Goal: Transaction & Acquisition: Purchase product/service

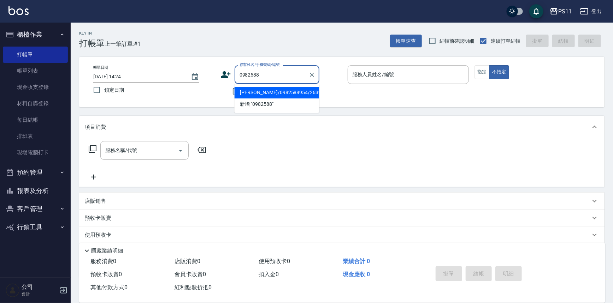
click at [261, 94] on li "[PERSON_NAME]/0982588954/2639" at bounding box center [276, 93] width 85 height 12
type input "[PERSON_NAME]/0982588954/2639"
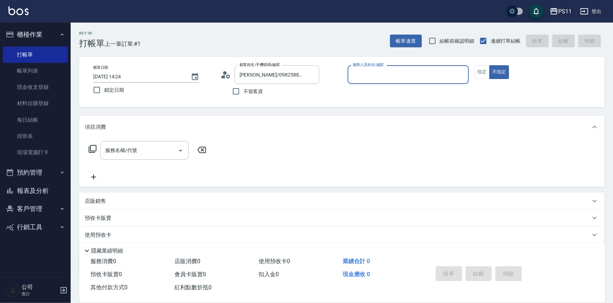
click at [375, 77] on input "服務人員姓名/編號" at bounding box center [408, 75] width 115 height 12
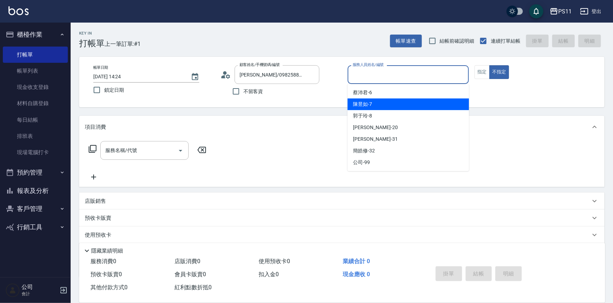
click at [375, 101] on div "[PERSON_NAME]-7" at bounding box center [407, 105] width 121 height 12
type input "[PERSON_NAME]-7"
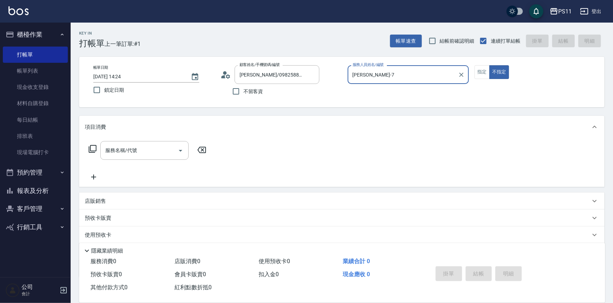
click at [92, 147] on icon at bounding box center [92, 149] width 8 height 8
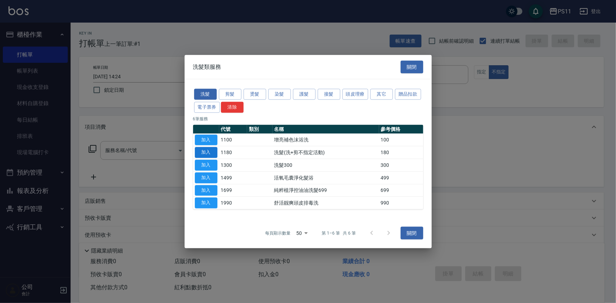
click at [203, 154] on button "加入" at bounding box center [206, 152] width 23 height 11
type input "洗髮(洗+剪不指定活動)(1180)"
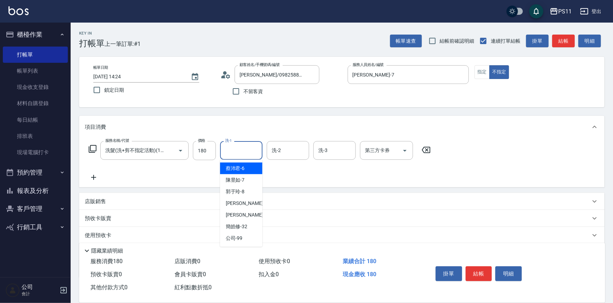
click at [232, 155] on input "洗-1" at bounding box center [241, 150] width 36 height 12
type input "[PERSON_NAME]-7"
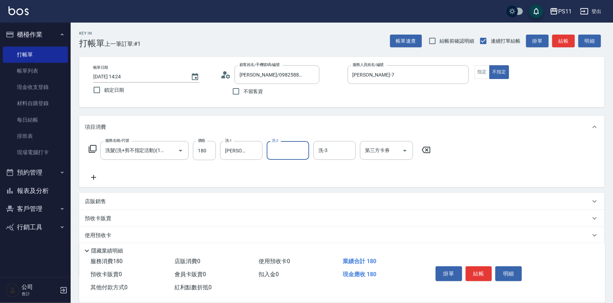
click at [94, 175] on icon at bounding box center [94, 177] width 18 height 8
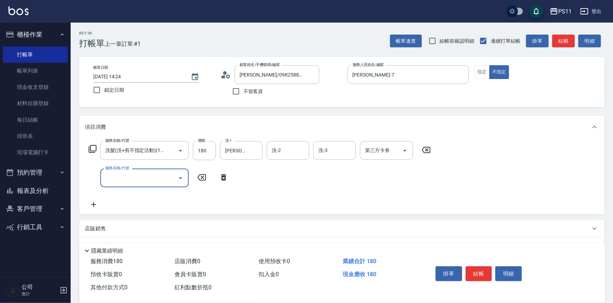
click at [120, 171] on div "服務名稱/代號" at bounding box center [144, 178] width 88 height 19
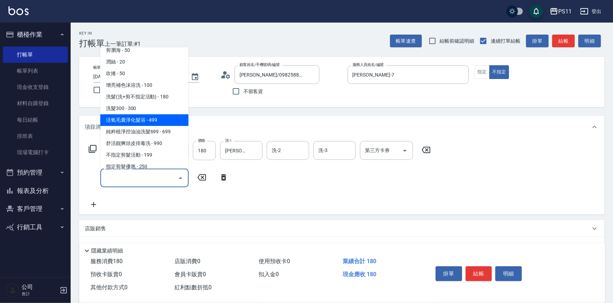
scroll to position [64, 0]
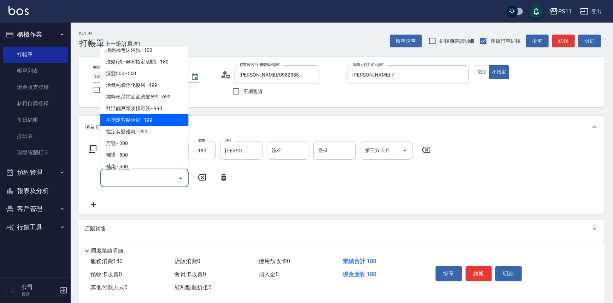
click at [162, 118] on span "不指定剪髮活動 - 199" at bounding box center [144, 120] width 88 height 12
type input "不指定剪髮活動(2199)"
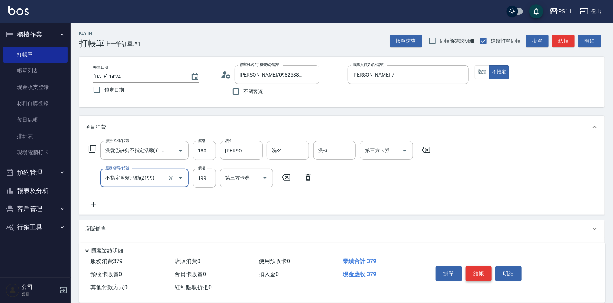
click at [484, 273] on button "結帳" at bounding box center [478, 274] width 26 height 15
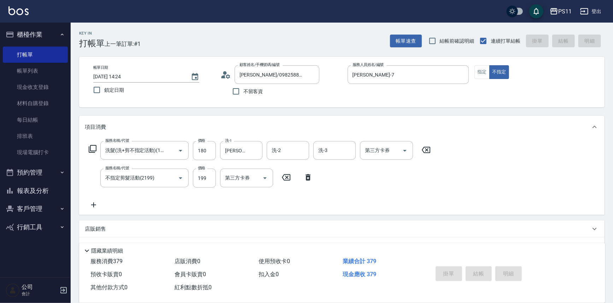
type input "[DATE] 15:36"
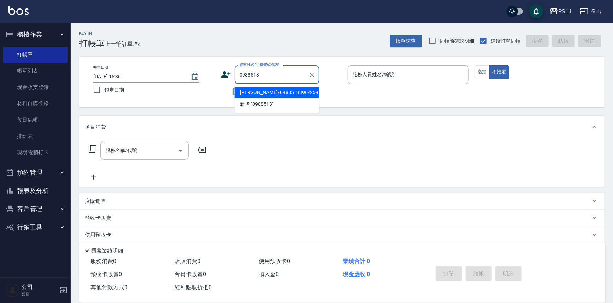
drag, startPoint x: 274, startPoint y: 88, endPoint x: 317, endPoint y: 97, distance: 44.0
click at [274, 88] on li "[PERSON_NAME]/0988513396/2594" at bounding box center [276, 93] width 85 height 12
type input "[PERSON_NAME]/0988513396/2594"
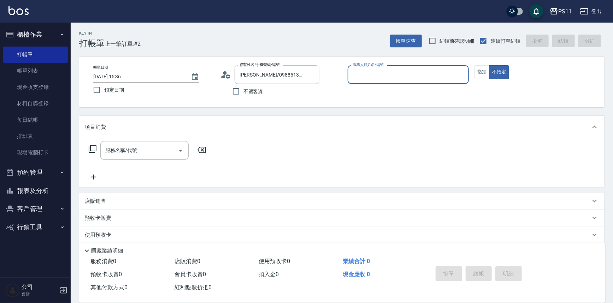
click at [441, 74] on input "服務人員姓名/編號" at bounding box center [408, 75] width 115 height 12
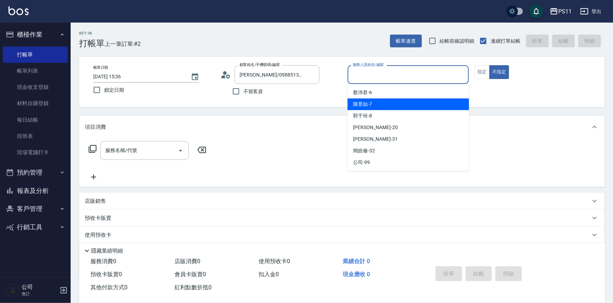
click at [399, 106] on div "[PERSON_NAME]-7" at bounding box center [407, 105] width 121 height 12
type input "[PERSON_NAME]-7"
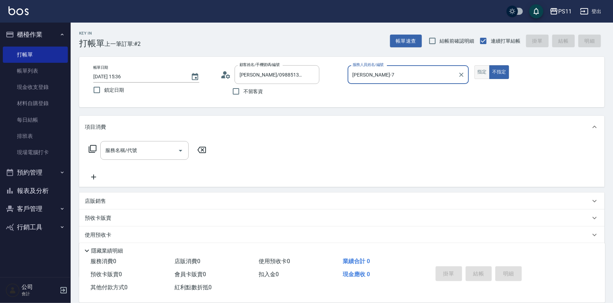
click at [479, 71] on button "指定" at bounding box center [481, 72] width 15 height 14
click at [85, 152] on div "服務名稱/代號 服務名稱/代號" at bounding box center [148, 150] width 126 height 19
click at [88, 148] on icon at bounding box center [92, 149] width 8 height 8
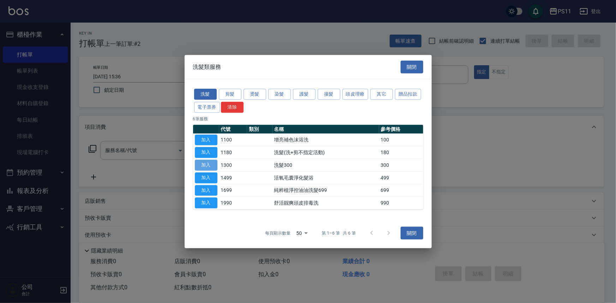
click at [199, 161] on button "加入" at bounding box center [206, 165] width 23 height 11
type input "洗髮300(1300)"
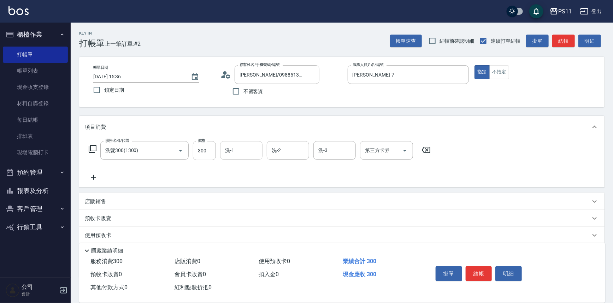
click at [257, 150] on input "洗-1" at bounding box center [241, 150] width 36 height 12
type input "[PERSON_NAME]-31"
click at [475, 264] on div "掛單 結帳 明細" at bounding box center [479, 275] width 92 height 22
click at [481, 270] on button "結帳" at bounding box center [478, 274] width 26 height 15
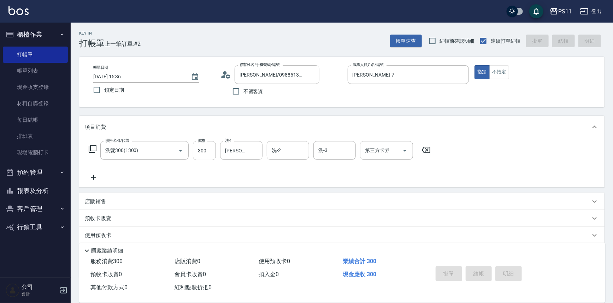
type input "[DATE] 15:44"
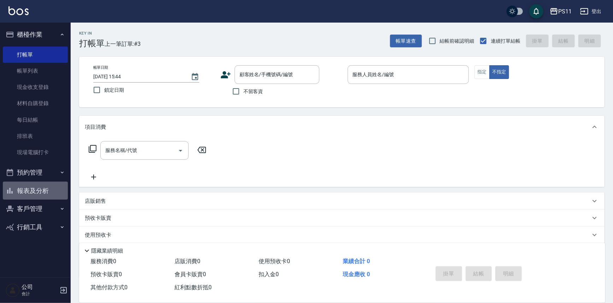
click at [38, 193] on button "報表及分析" at bounding box center [35, 191] width 65 height 18
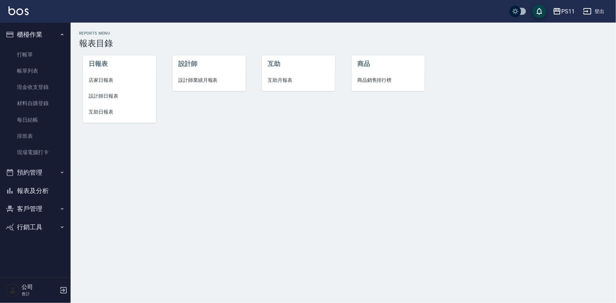
click at [111, 114] on span "互助日報表" at bounding box center [120, 111] width 62 height 7
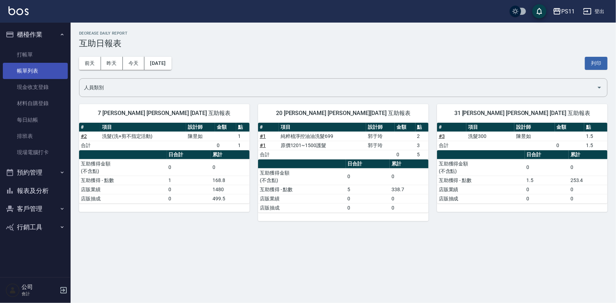
click at [41, 66] on link "帳單列表" at bounding box center [35, 71] width 65 height 16
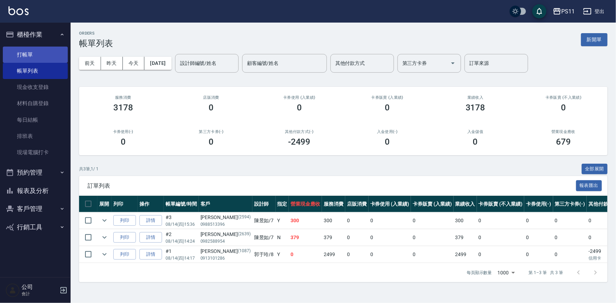
click at [39, 60] on link "打帳單" at bounding box center [35, 55] width 65 height 16
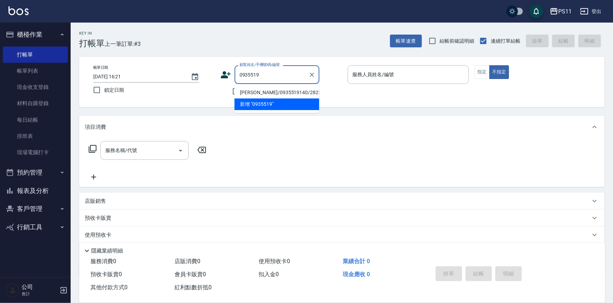
click at [254, 91] on li "[PERSON_NAME]/0935519140/2825" at bounding box center [276, 93] width 85 height 12
type input "[PERSON_NAME]/0935519140/2825"
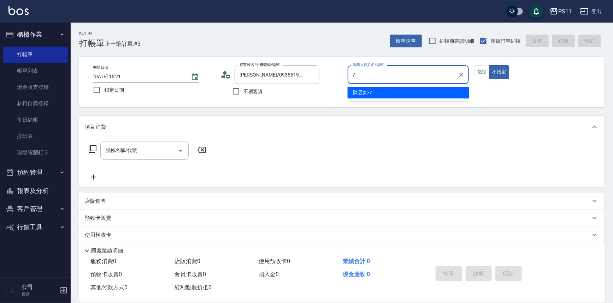
type input "[PERSON_NAME]-7"
type button "false"
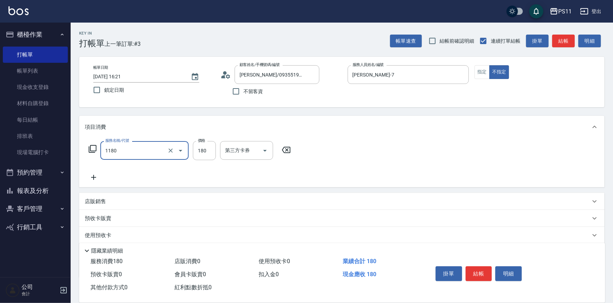
type input "洗髮(洗+剪不指定活動)(1180)"
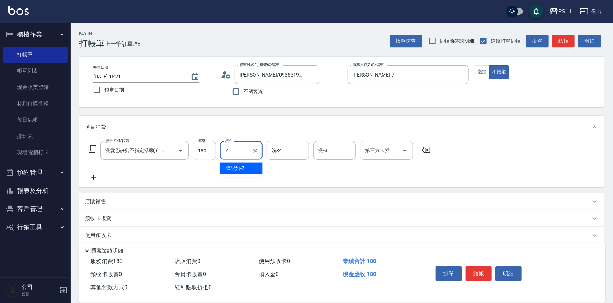
type input "[PERSON_NAME]-7"
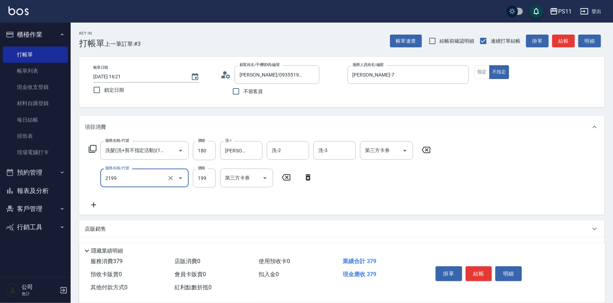
type input "不指定剪髮活動(2199)"
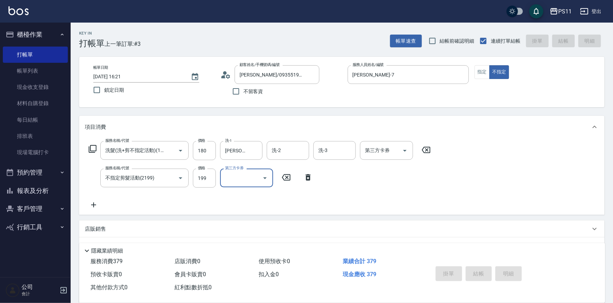
type input "[DATE] 16:22"
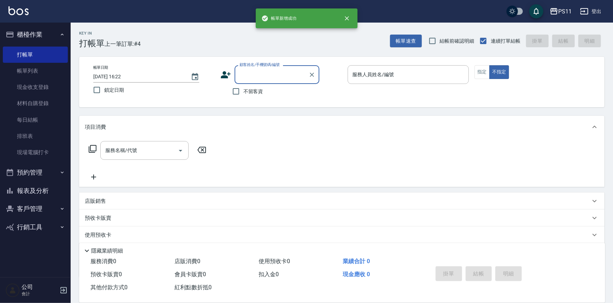
click at [28, 191] on button "報表及分析" at bounding box center [35, 191] width 65 height 18
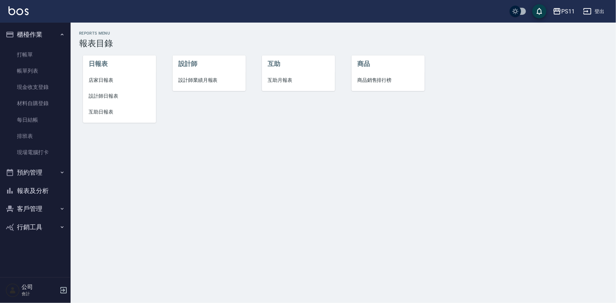
click at [39, 200] on button "客戶管理" at bounding box center [35, 209] width 65 height 18
click at [47, 213] on button "客戶管理" at bounding box center [35, 209] width 65 height 18
click at [52, 228] on button "行銷工具" at bounding box center [35, 227] width 65 height 18
click at [59, 211] on button "客戶管理" at bounding box center [35, 209] width 65 height 18
click at [54, 231] on link "客戶列表" at bounding box center [35, 229] width 65 height 16
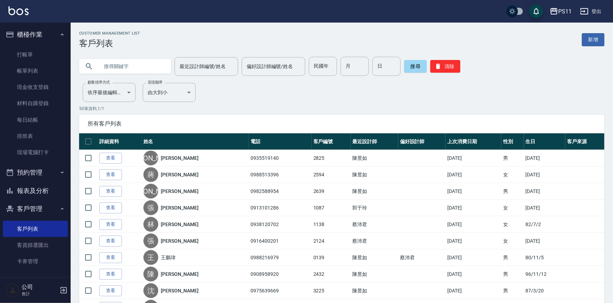
click at [141, 67] on input "text" at bounding box center [132, 66] width 66 height 19
type input "0911238005"
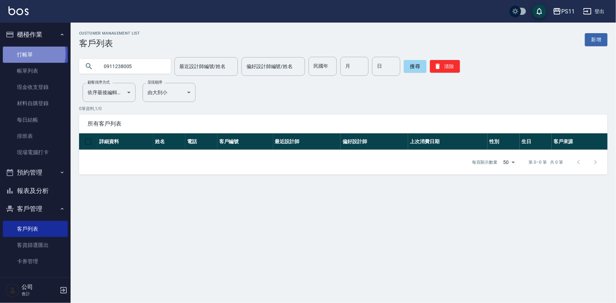
click at [28, 54] on link "打帳單" at bounding box center [35, 55] width 65 height 16
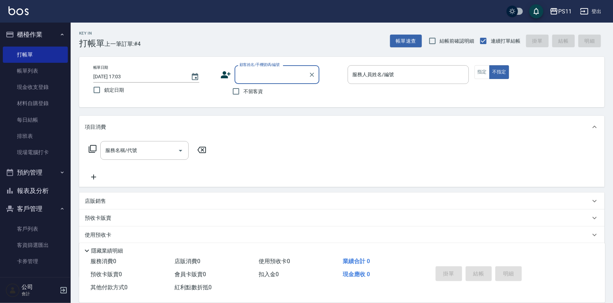
click at [275, 73] on input "顧客姓名/手機號碼/編號" at bounding box center [272, 75] width 68 height 12
click at [275, 92] on li "[PERSON_NAME]/0909177638/0514" at bounding box center [276, 93] width 85 height 12
type input "[PERSON_NAME]/0909177638/0514"
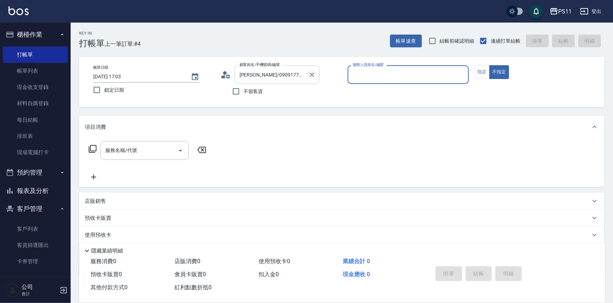
click at [310, 74] on icon "Clear" at bounding box center [311, 74] width 7 height 7
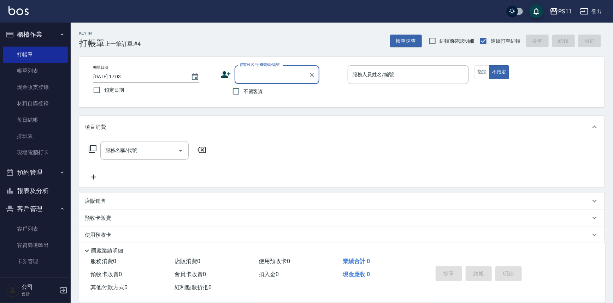
click at [263, 72] on input "顧客姓名/手機號碼/編號" at bounding box center [272, 75] width 68 height 12
type input "[PERSON_NAME]"
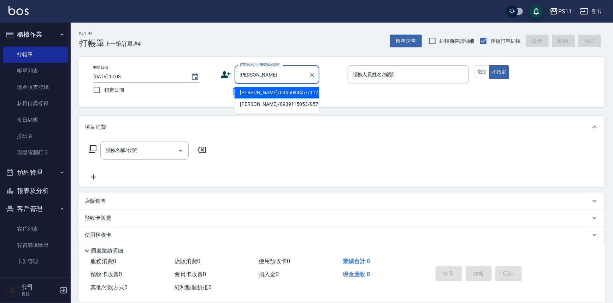
click at [272, 77] on input "[PERSON_NAME]" at bounding box center [272, 75] width 68 height 12
drag, startPoint x: 271, startPoint y: 77, endPoint x: 236, endPoint y: 72, distance: 35.0
click at [236, 72] on div "[PERSON_NAME] 顧客姓名/手機號碼/編號" at bounding box center [276, 74] width 85 height 19
click at [269, 90] on li "[PERSON_NAME]/0938464116/0241" at bounding box center [276, 93] width 85 height 12
type input "[PERSON_NAME]/0938464116/0241"
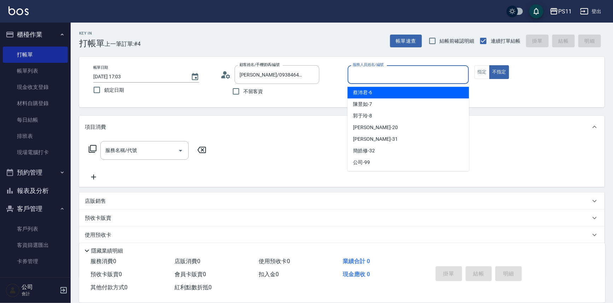
click at [377, 79] on input "服務人員姓名/編號" at bounding box center [408, 75] width 115 height 12
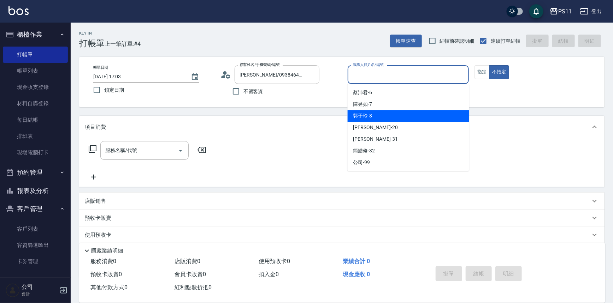
click at [374, 117] on div "[PERSON_NAME]-8" at bounding box center [407, 116] width 121 height 12
type input "[PERSON_NAME]-8"
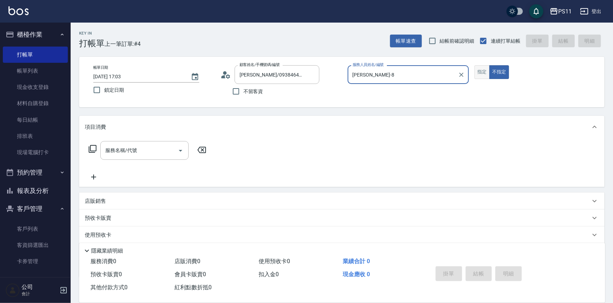
click at [481, 72] on button "指定" at bounding box center [481, 72] width 15 height 14
click at [95, 148] on icon at bounding box center [92, 149] width 8 height 8
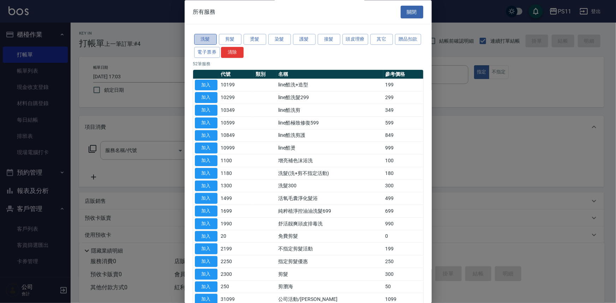
click at [201, 39] on button "洗髮" at bounding box center [205, 39] width 23 height 11
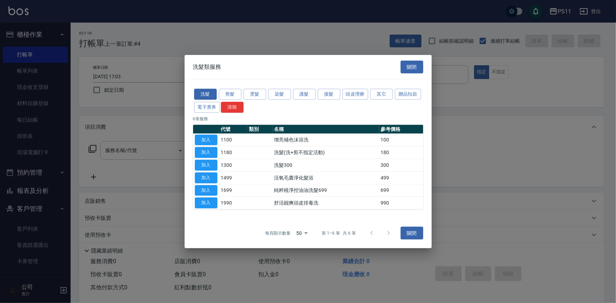
click at [217, 163] on button "加入" at bounding box center [206, 165] width 23 height 11
type input "洗髮300(1300)"
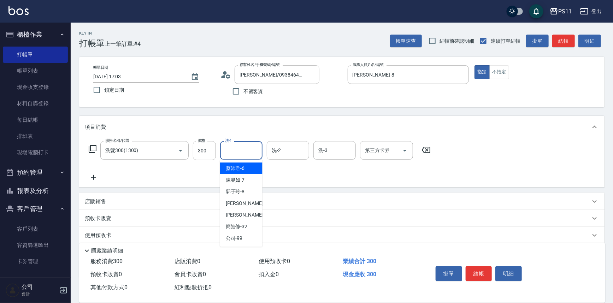
click at [251, 156] on input "洗-1" at bounding box center [241, 150] width 36 height 12
type input "[PERSON_NAME]-20"
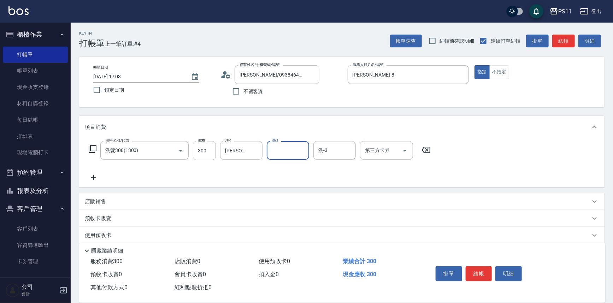
click at [90, 184] on div "服務名稱/代號 洗髮300(1300) 服務名稱/代號 價格 300 價格 洗-1 [PERSON_NAME]-20 洗-1 洗-2 洗-2 洗-3 洗-3 …" at bounding box center [341, 162] width 525 height 49
click at [100, 180] on icon at bounding box center [94, 177] width 18 height 8
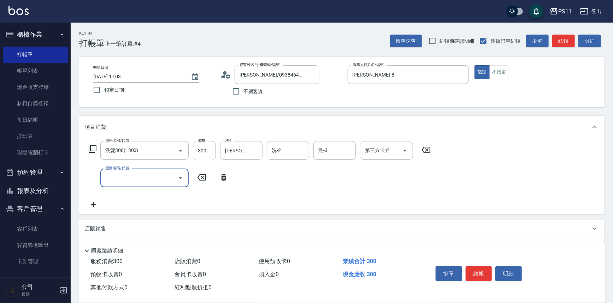
drag, startPoint x: 129, startPoint y: 180, endPoint x: 132, endPoint y: 177, distance: 4.0
click at [132, 177] on input "服務名稱/代號" at bounding box center [138, 178] width 71 height 12
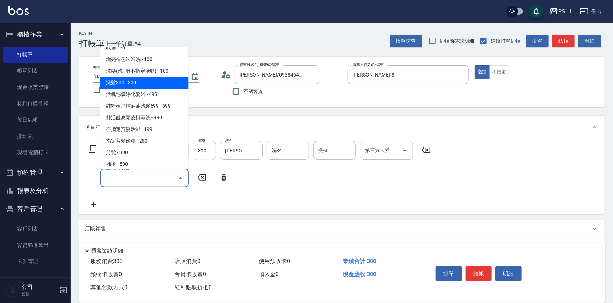
scroll to position [96, 0]
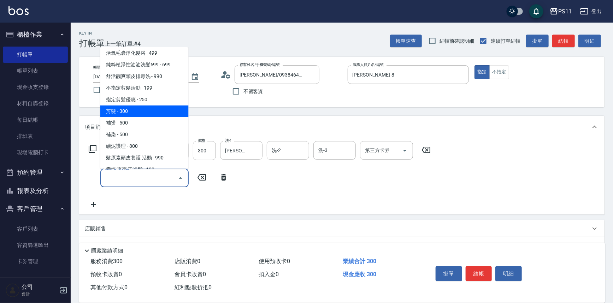
click at [147, 112] on span "剪髮 - 300" at bounding box center [144, 112] width 88 height 12
type input "剪髮(2300)"
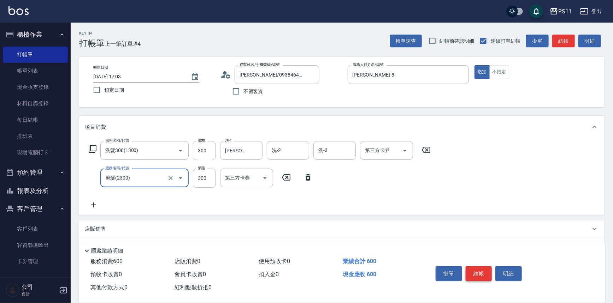
click at [476, 267] on button "結帳" at bounding box center [478, 274] width 26 height 15
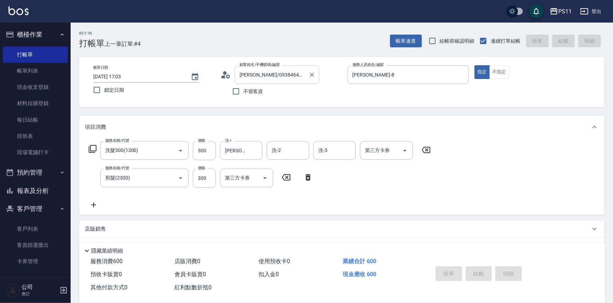
type input "[DATE] 17:20"
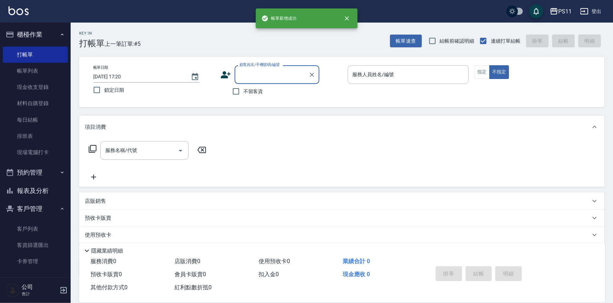
click at [262, 74] on input "顧客姓名/手機號碼/編號" at bounding box center [272, 75] width 68 height 12
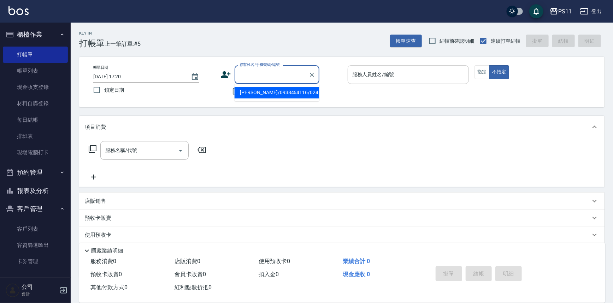
drag, startPoint x: 272, startPoint y: 90, endPoint x: 399, endPoint y: 75, distance: 128.4
click at [273, 89] on li "[PERSON_NAME]/0938464116/0241" at bounding box center [276, 93] width 85 height 12
type input "[PERSON_NAME]/0938464116/0241"
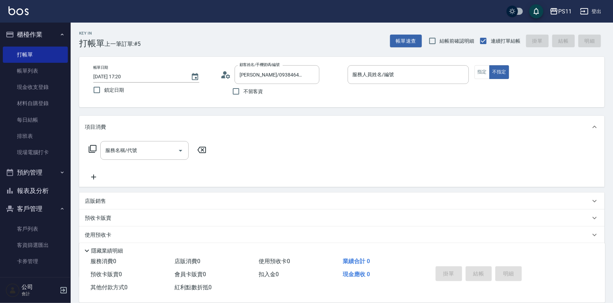
click at [408, 63] on div "帳單日期 [DATE] 17:20 鎖定日期 顧客姓名/手機號碼/編號 [PERSON_NAME]/0938464116/0241 顧客姓名/手機號碼/編號 …" at bounding box center [341, 82] width 525 height 50
click at [408, 73] on input "服務人員姓名/編號" at bounding box center [408, 75] width 115 height 12
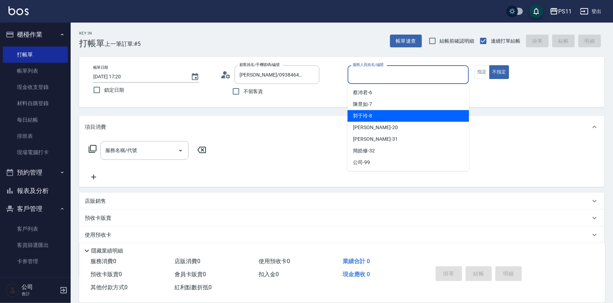
click at [411, 113] on div "[PERSON_NAME]-8" at bounding box center [407, 116] width 121 height 12
type input "[PERSON_NAME]-8"
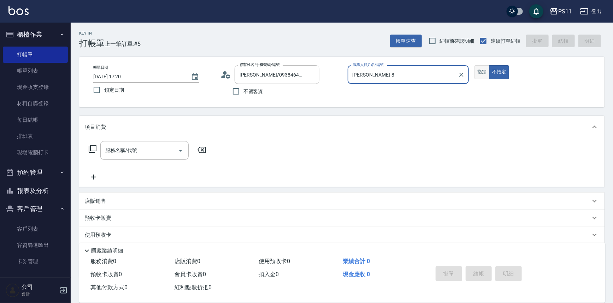
click at [480, 73] on button "指定" at bounding box center [481, 72] width 15 height 14
click at [95, 148] on icon at bounding box center [92, 149] width 8 height 8
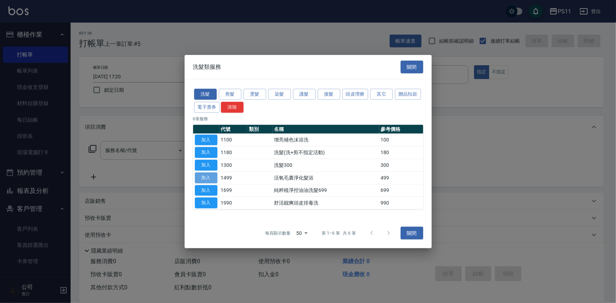
click at [200, 174] on button "加入" at bounding box center [206, 177] width 23 height 11
type input "活氧毛囊淨化髮浴(1499)"
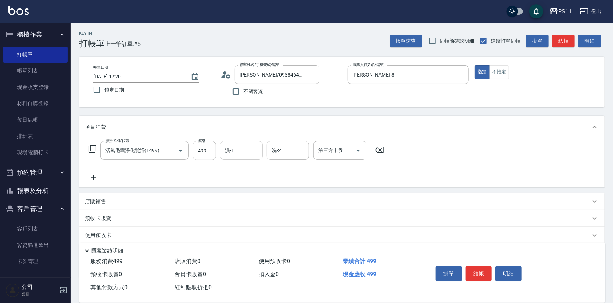
click at [247, 150] on input "洗-1" at bounding box center [241, 150] width 36 height 12
type input "[PERSON_NAME]-31"
click at [93, 179] on icon at bounding box center [94, 177] width 18 height 8
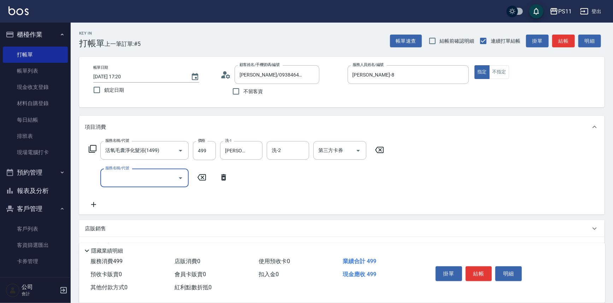
drag, startPoint x: 153, startPoint y: 178, endPoint x: 153, endPoint y: 172, distance: 6.0
click at [153, 178] on input "服務名稱/代號" at bounding box center [138, 178] width 71 height 12
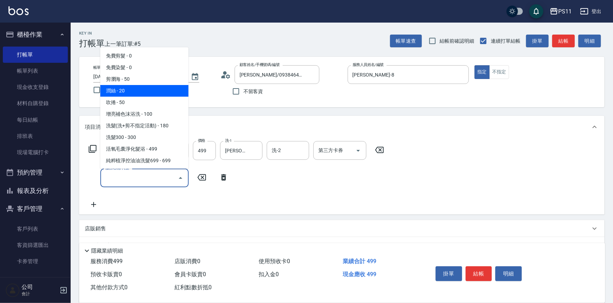
click at [151, 90] on span "潤絲 - 20" at bounding box center [144, 91] width 88 height 12
type input "潤絲(820)"
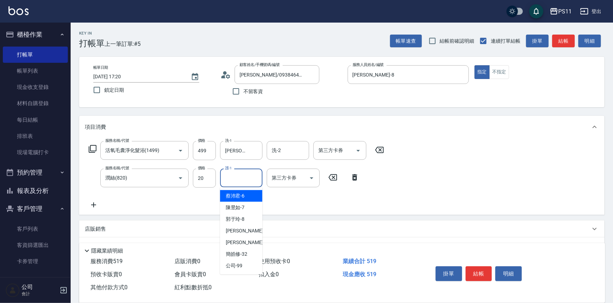
click at [233, 184] on input "護-1" at bounding box center [241, 178] width 36 height 12
type input "[PERSON_NAME]-31"
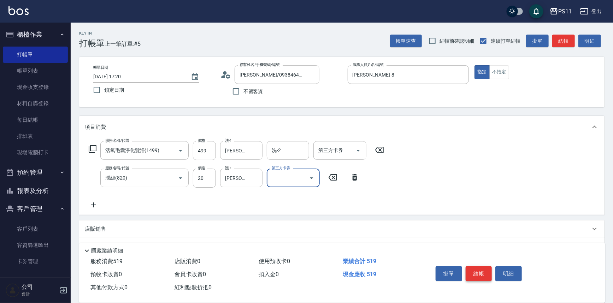
click at [475, 272] on button "結帳" at bounding box center [478, 274] width 26 height 15
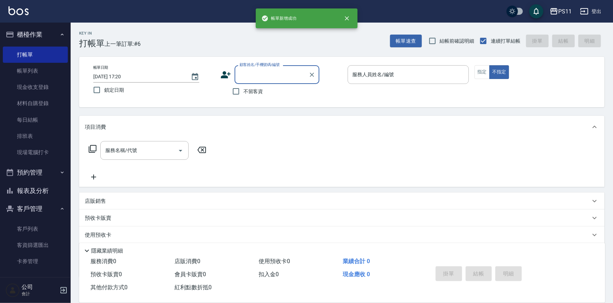
click at [275, 66] on label "顧客姓名/手機號碼/編號" at bounding box center [259, 64] width 40 height 5
click at [275, 69] on input "顧客姓名/手機號碼/編號" at bounding box center [272, 75] width 68 height 12
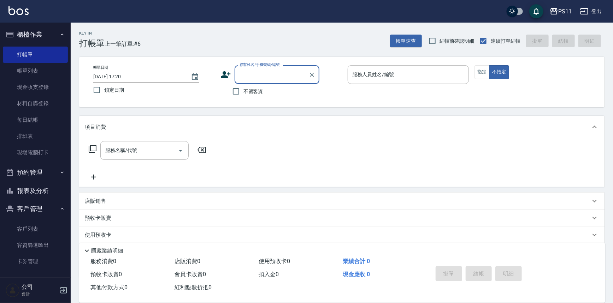
drag, startPoint x: 276, startPoint y: 69, endPoint x: 290, endPoint y: 77, distance: 16.5
click at [277, 70] on input "顧客姓名/手機號碼/編號" at bounding box center [272, 75] width 68 height 12
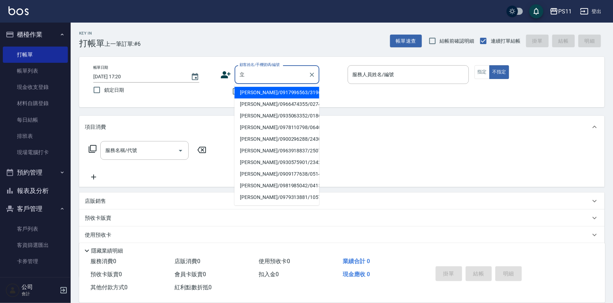
click at [292, 175] on li "[PERSON_NAME]/0909177638/0514" at bounding box center [276, 174] width 85 height 12
type input "[PERSON_NAME]/0909177638/0514"
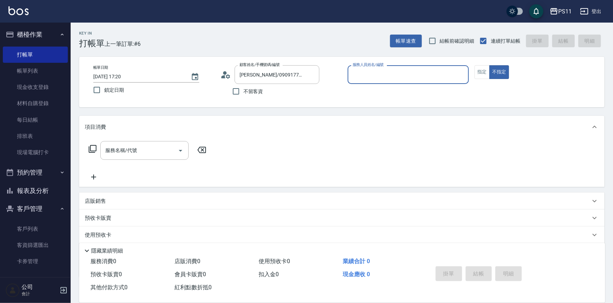
click at [398, 70] on input "服務人員姓名/編號" at bounding box center [408, 75] width 115 height 12
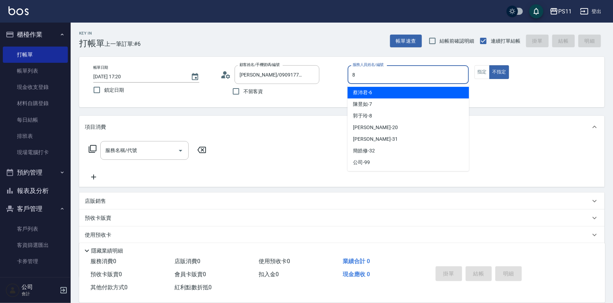
type input "[PERSON_NAME]-8"
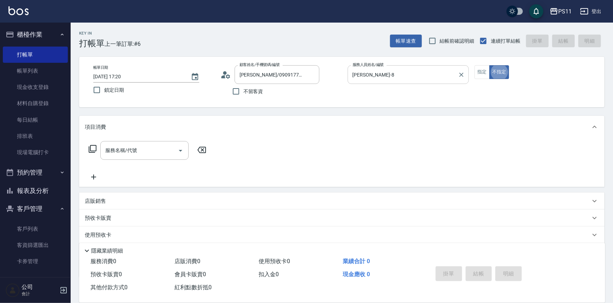
type button "false"
click at [477, 71] on button "指定" at bounding box center [481, 72] width 15 height 14
click at [92, 149] on icon at bounding box center [92, 149] width 8 height 8
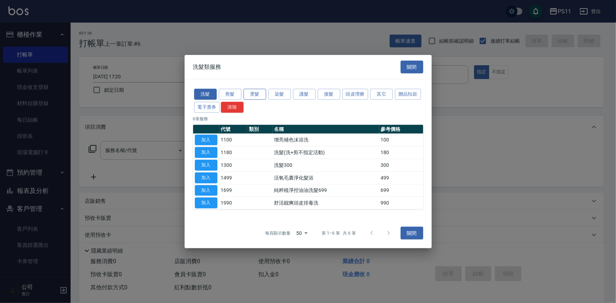
click at [256, 97] on button "燙髮" at bounding box center [255, 94] width 23 height 11
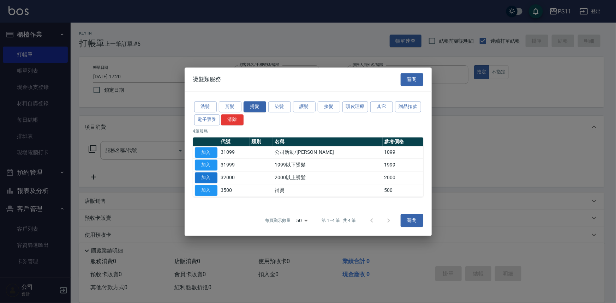
click at [210, 180] on button "加入" at bounding box center [206, 177] width 23 height 11
type input "2000以上燙髮(32000)"
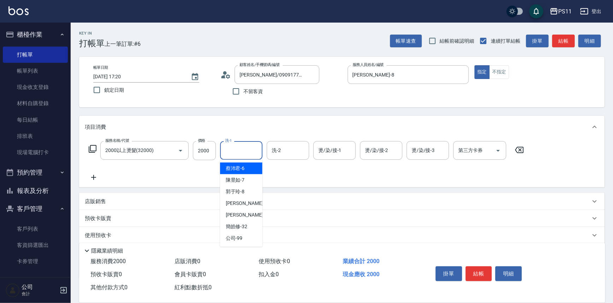
click at [241, 153] on input "洗-1" at bounding box center [241, 150] width 36 height 12
type input "[PERSON_NAME]-31"
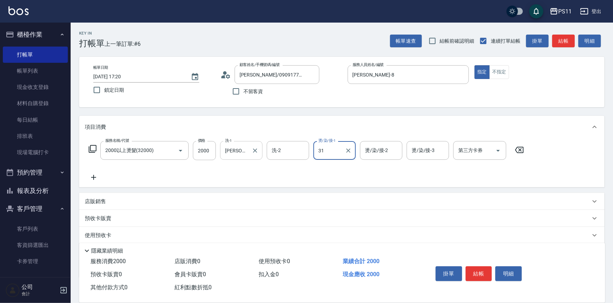
type input "[PERSON_NAME]-31"
click at [98, 182] on div "服務名稱/代號 2000以上燙髮(32000) 服務名稱/代號 價格 2000 價格 洗-1 [PERSON_NAME]-31 洗-1 洗-2 洗-2 燙/染…" at bounding box center [341, 162] width 525 height 49
drag, startPoint x: 106, startPoint y: 180, endPoint x: 98, endPoint y: 177, distance: 8.2
click at [103, 179] on div "服務名稱/代號 2000以上燙髮(32000) 服務名稱/代號 價格 2000 價格 洗-1 [PERSON_NAME]-31 洗-1 洗-2 洗-2 燙/染…" at bounding box center [306, 161] width 443 height 41
click at [98, 177] on icon at bounding box center [94, 177] width 18 height 8
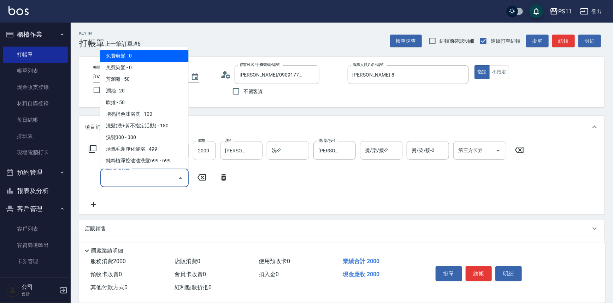
click at [136, 175] on input "服務名稱/代號" at bounding box center [138, 178] width 71 height 12
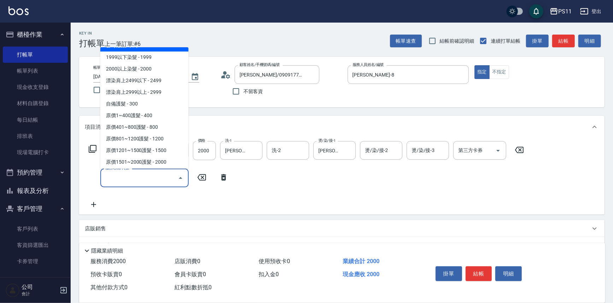
scroll to position [385, 0]
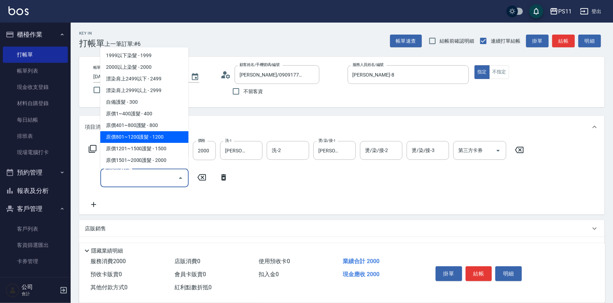
click at [163, 138] on span "原價801~1200護髮 - 1200" at bounding box center [144, 137] width 88 height 12
type input "原價801~1200護髮(51200)"
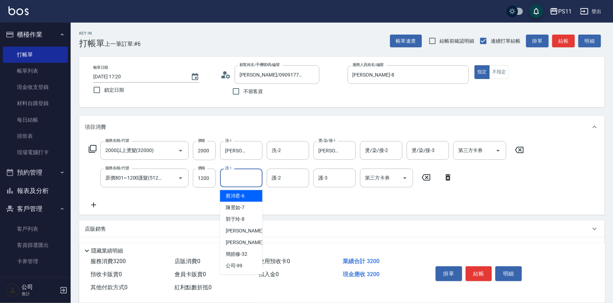
drag, startPoint x: 252, startPoint y: 180, endPoint x: 259, endPoint y: 131, distance: 49.6
click at [252, 180] on input "護-1" at bounding box center [241, 178] width 36 height 12
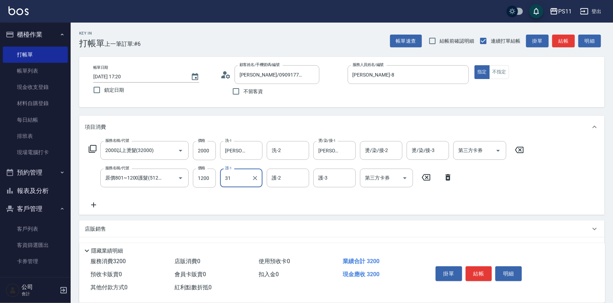
type input "[PERSON_NAME]-31"
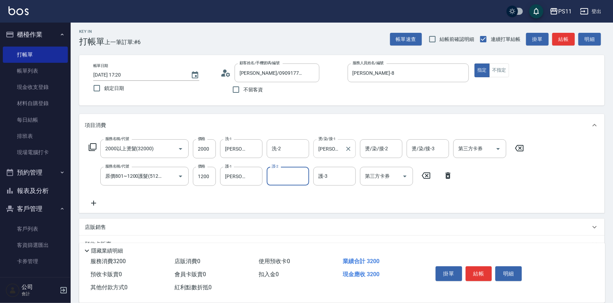
scroll to position [68, 0]
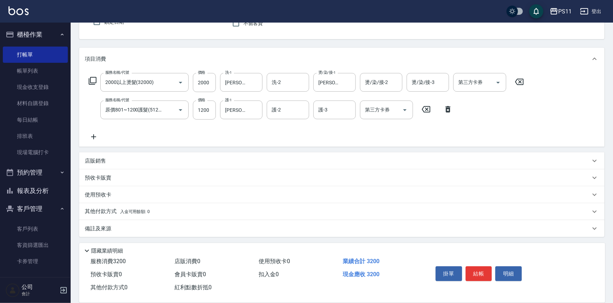
click at [113, 209] on p "其他付款方式 入金可用餘額: 0" at bounding box center [117, 212] width 65 height 8
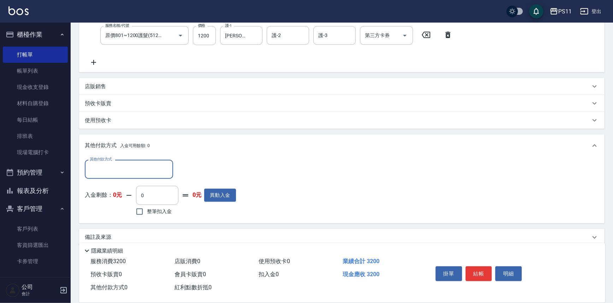
scroll to position [143, 0]
click at [133, 168] on input "其他付款方式" at bounding box center [129, 168] width 82 height 12
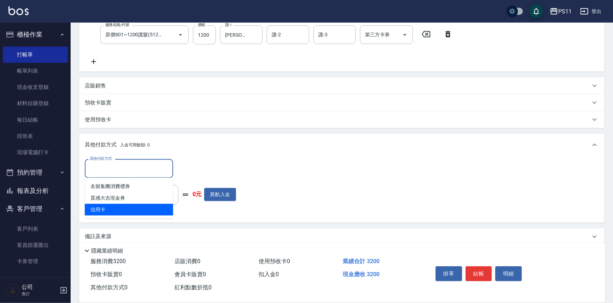
click at [152, 210] on span "信用卡" at bounding box center [129, 210] width 88 height 12
type input "信用卡"
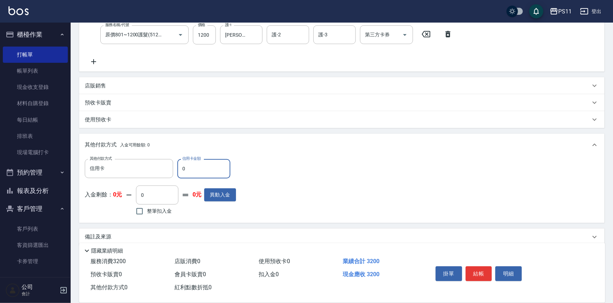
drag, startPoint x: 200, startPoint y: 172, endPoint x: 58, endPoint y: 183, distance: 142.4
click at [36, 178] on div "PS11 登出 櫃檯作業 打帳單 帳單列表 現金收支登錄 材料自購登錄 每日結帳 排班表 現場電腦打卡 預約管理 預約管理 單日預約紀錄 單週預約紀錄 報表及…" at bounding box center [306, 85] width 613 height 456
type input "3200"
click at [478, 274] on button "結帳" at bounding box center [478, 274] width 26 height 15
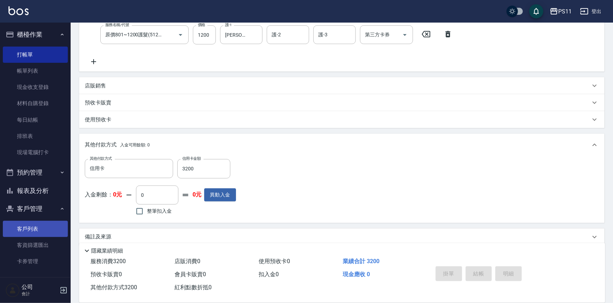
type input "[DATE] 17:21"
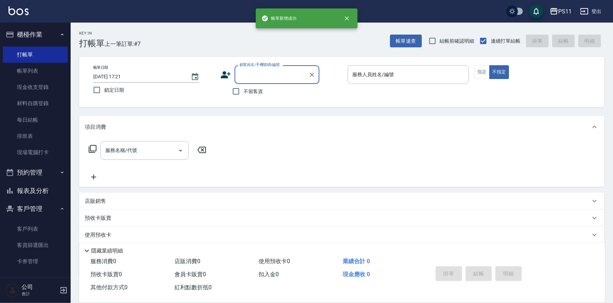
click at [56, 194] on button "報表及分析" at bounding box center [35, 191] width 65 height 18
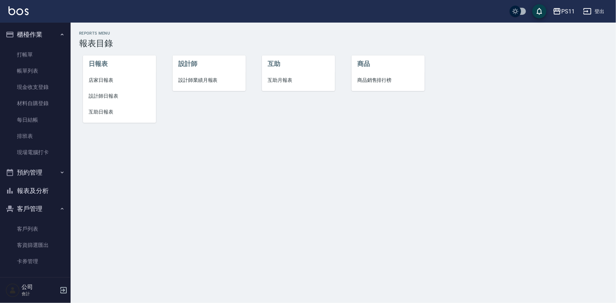
click at [109, 99] on span "設計師日報表" at bounding box center [120, 96] width 62 height 7
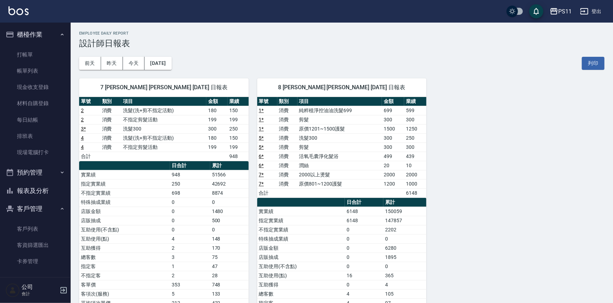
click at [447, 169] on div "7 [PERSON_NAME] [PERSON_NAME] [DATE] 日報表 單號 類別 項目 金額 業績 2 消費 洗髮(洗+剪不指定活動) 180 1…" at bounding box center [338, 212] width 534 height 284
click at [43, 196] on button "報表及分析" at bounding box center [35, 191] width 65 height 18
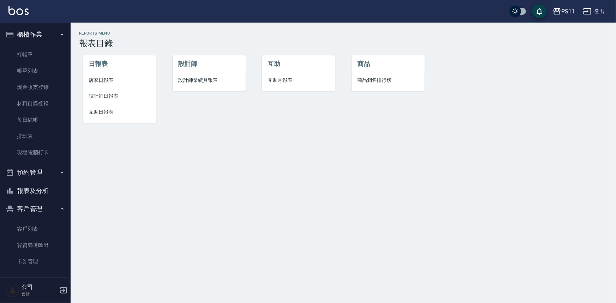
click at [113, 113] on span "互助日報表" at bounding box center [120, 111] width 62 height 7
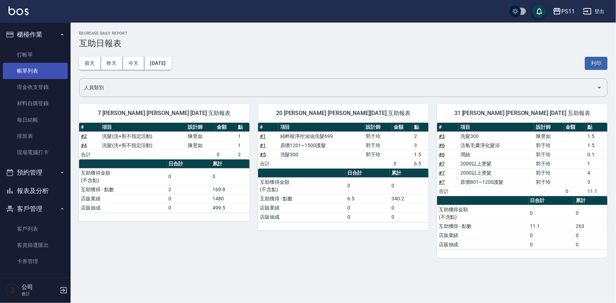
click at [36, 68] on link "帳單列表" at bounding box center [35, 71] width 65 height 16
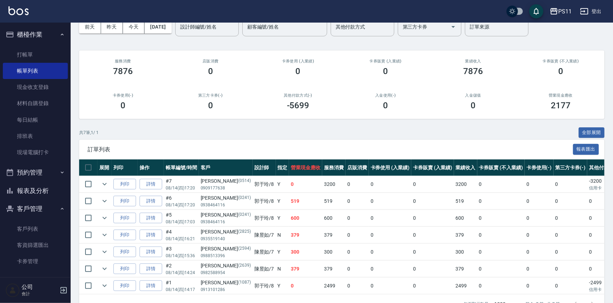
scroll to position [60, 0]
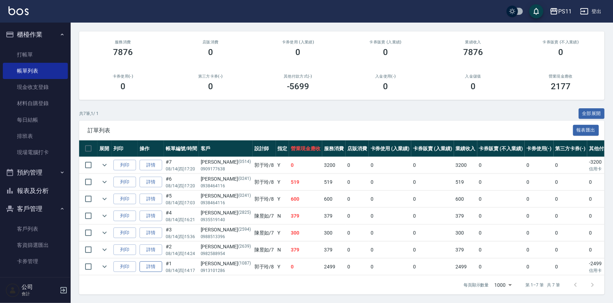
click at [155, 264] on link "詳情" at bounding box center [150, 267] width 23 height 11
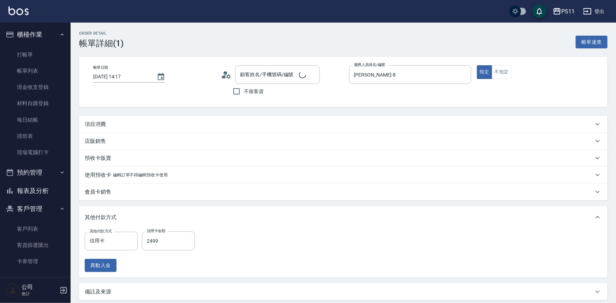
type input "[DATE] 14:17"
type input "[PERSON_NAME]-8"
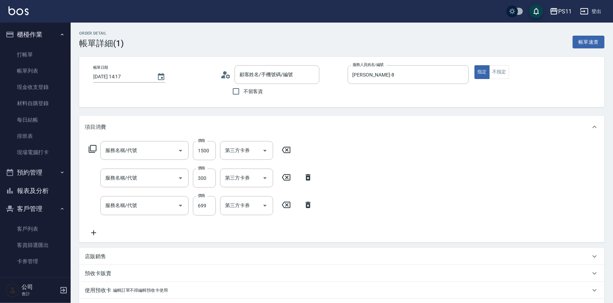
type input "[PERSON_NAME]/0913101286/1087"
type input "原價1201~1500護髮(51500)"
type input "剪髮(2300)"
type input "純粹植淨控油油洗髮699(1699)"
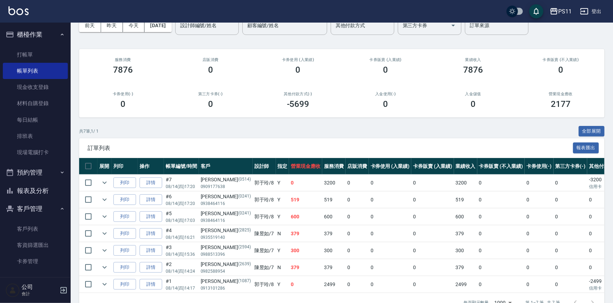
scroll to position [60, 0]
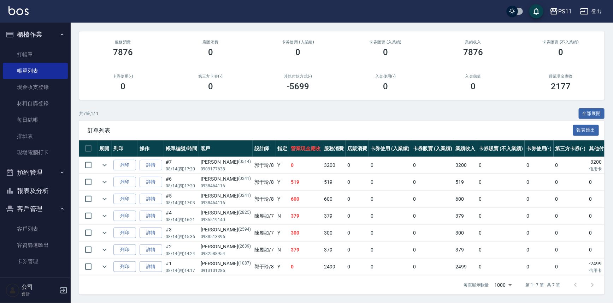
click at [39, 202] on button "客戶管理" at bounding box center [35, 209] width 65 height 18
click at [41, 195] on button "報表及分析" at bounding box center [35, 191] width 65 height 18
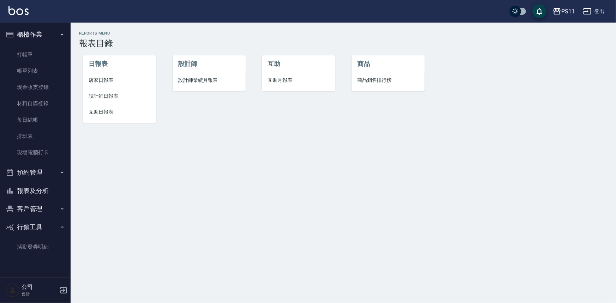
click at [3, 182] on button "報表及分析" at bounding box center [35, 191] width 65 height 18
click at [28, 66] on link "帳單列表" at bounding box center [35, 71] width 65 height 16
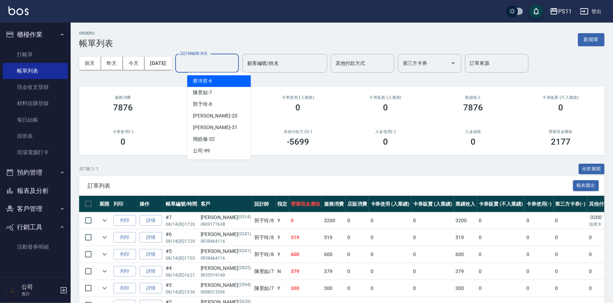
click at [203, 62] on input "設計師編號/姓名" at bounding box center [206, 63] width 57 height 12
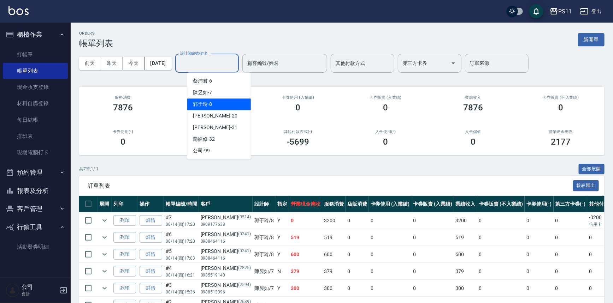
click at [201, 107] on span "[PERSON_NAME]-8" at bounding box center [202, 104] width 19 height 7
type input "[PERSON_NAME]-8"
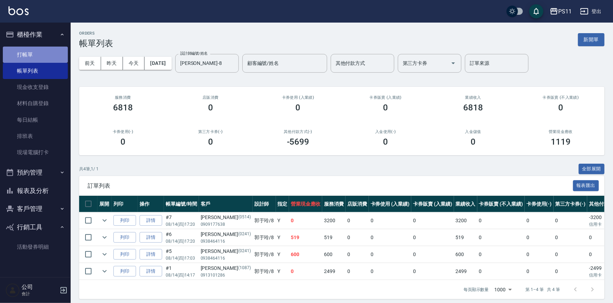
click at [32, 51] on link "打帳單" at bounding box center [35, 55] width 65 height 16
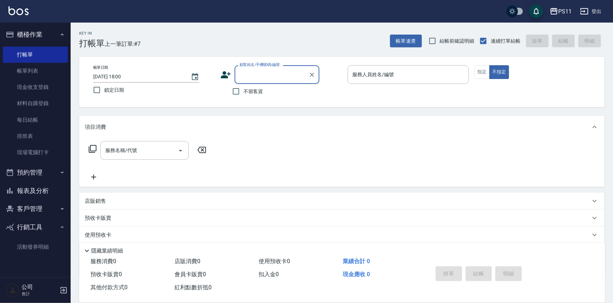
click at [286, 82] on div "顧客姓名/手機號碼/編號" at bounding box center [276, 74] width 85 height 19
type input "0170"
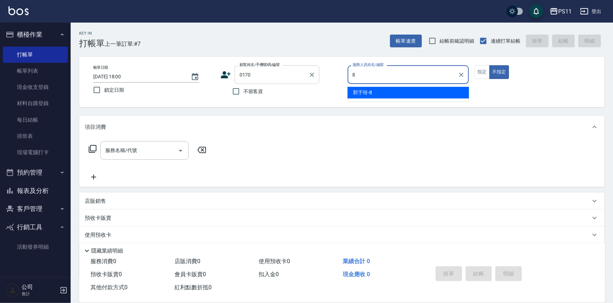
type input "[PERSON_NAME]-8"
type button "false"
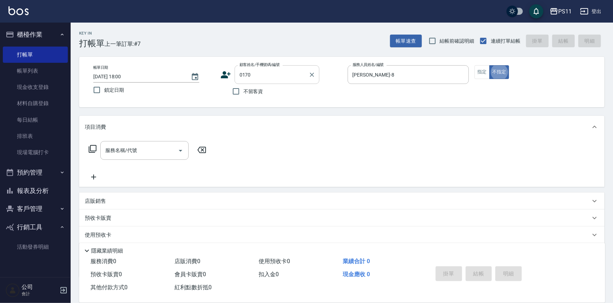
type input "[PERSON_NAME]/0926569419/0170"
click at [482, 72] on button "指定" at bounding box center [481, 72] width 15 height 14
click at [92, 148] on icon at bounding box center [92, 149] width 8 height 8
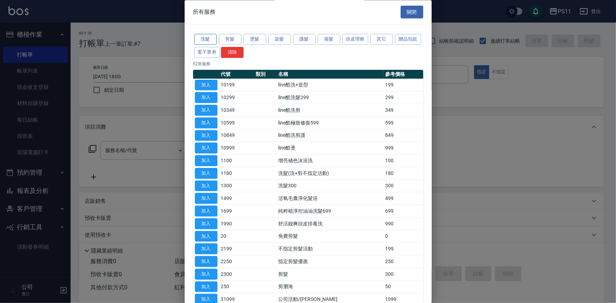
click at [211, 38] on button "洗髮" at bounding box center [205, 39] width 23 height 11
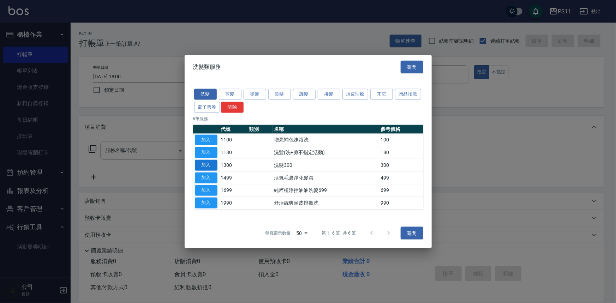
click at [210, 161] on button "加入" at bounding box center [206, 165] width 23 height 11
type input "洗髮300(1300)"
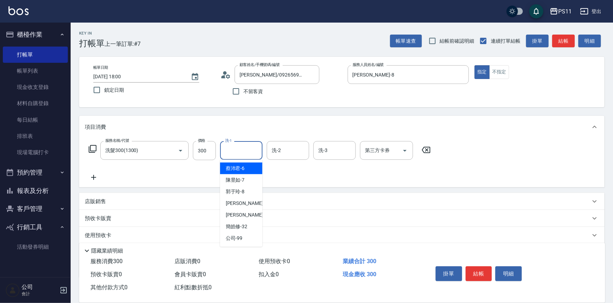
click at [252, 148] on input "洗-1" at bounding box center [241, 150] width 36 height 12
type input "[PERSON_NAME]-20"
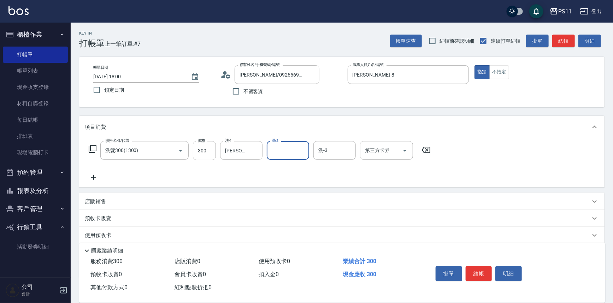
click at [91, 180] on icon at bounding box center [94, 177] width 18 height 8
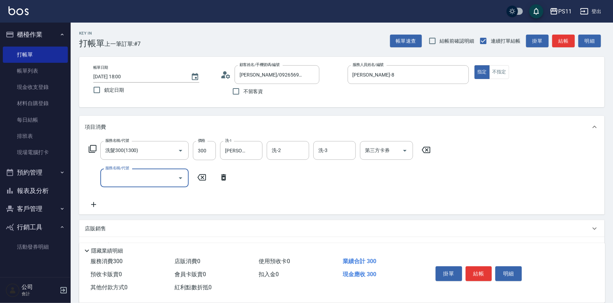
click at [144, 179] on input "服務名稱/代號" at bounding box center [138, 178] width 71 height 12
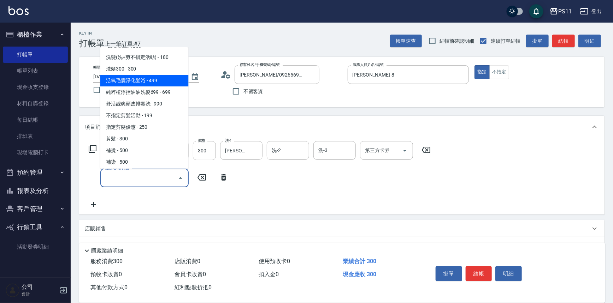
scroll to position [128, 0]
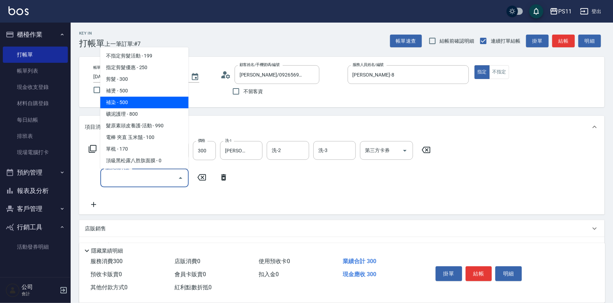
click at [138, 103] on span "補染 - 500" at bounding box center [144, 103] width 88 height 12
type input "補染(4500)"
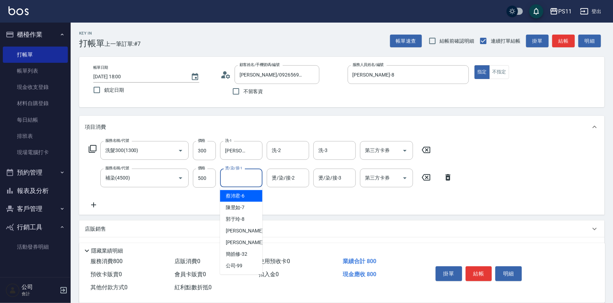
click at [245, 180] on input "燙/染/接-1" at bounding box center [241, 178] width 36 height 12
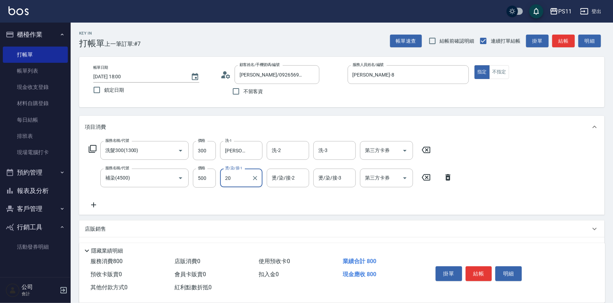
type input "[PERSON_NAME]-20"
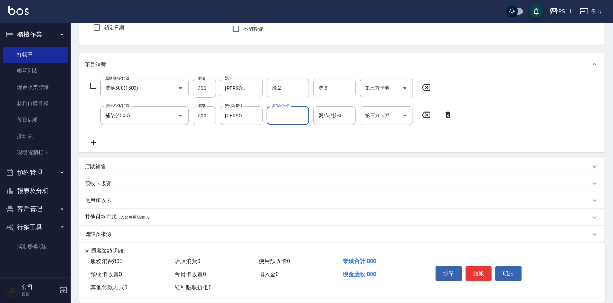
scroll to position [64, 0]
click at [91, 145] on icon at bounding box center [94, 141] width 18 height 8
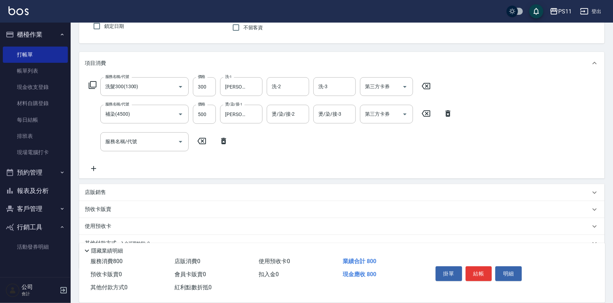
click at [97, 138] on div "服務名稱/代號 服務名稱/代號" at bounding box center [159, 141] width 148 height 19
click at [132, 148] on div "服務名稱/代號" at bounding box center [144, 141] width 88 height 19
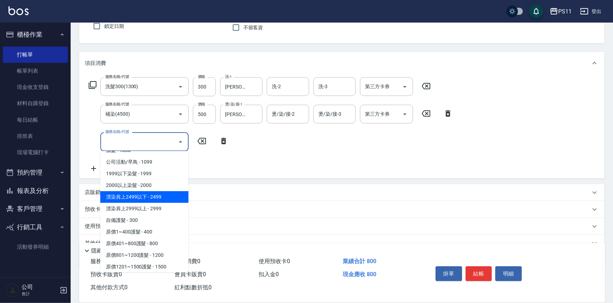
scroll to position [385, 0]
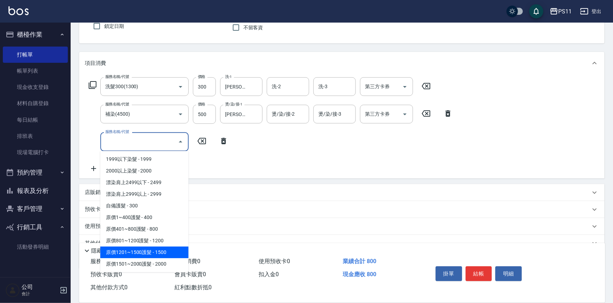
click at [168, 249] on span "原價1201~1500護髮 - 1500" at bounding box center [144, 253] width 88 height 12
type input "原價1201~1500護髮(51500)"
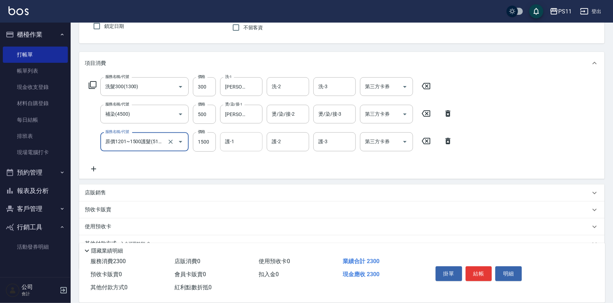
click at [235, 145] on input "護-1" at bounding box center [241, 142] width 36 height 12
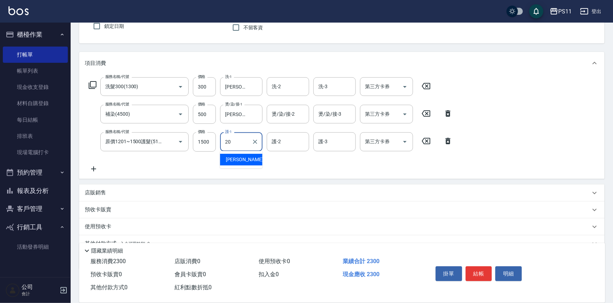
type input "[PERSON_NAME]-20"
click at [474, 268] on button "結帳" at bounding box center [478, 274] width 26 height 15
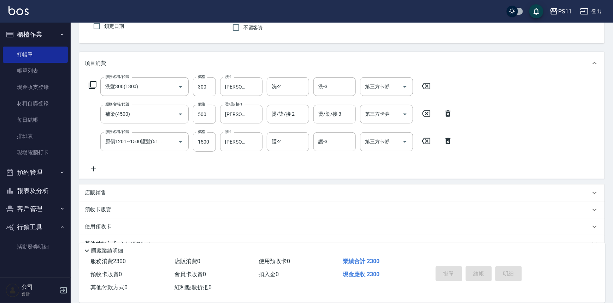
type input "[DATE] 18:01"
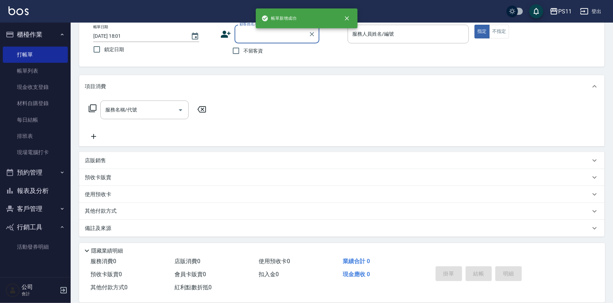
scroll to position [40, 0]
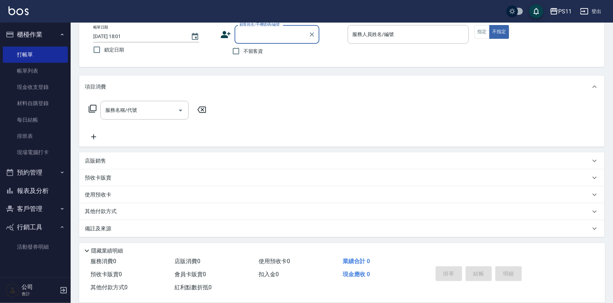
click at [262, 40] on div "顧客姓名/手機號碼/編號" at bounding box center [276, 34] width 85 height 19
type input "1171"
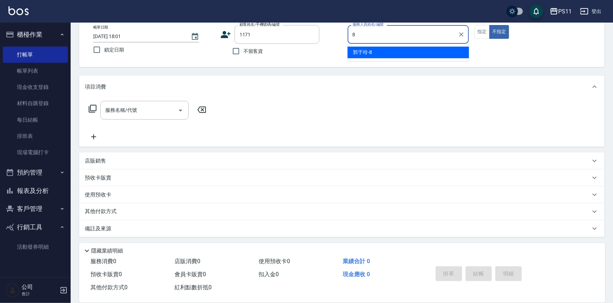
type input "[PERSON_NAME]-8"
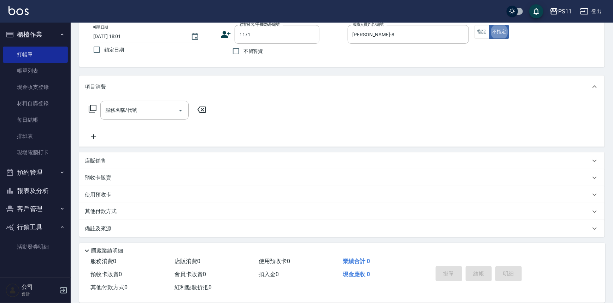
type input "[PERSON_NAME]/0966088457/1171"
click at [476, 32] on button "指定" at bounding box center [481, 32] width 15 height 14
click at [94, 106] on icon at bounding box center [92, 109] width 8 height 8
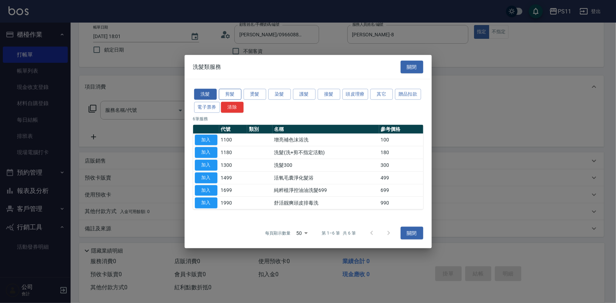
click at [229, 95] on button "剪髮" at bounding box center [230, 94] width 23 height 11
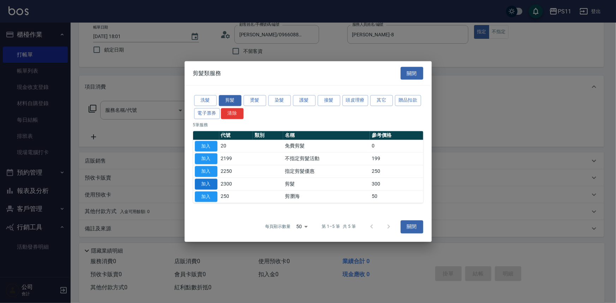
click at [201, 185] on button "加入" at bounding box center [206, 184] width 23 height 11
type input "剪髮(2300)"
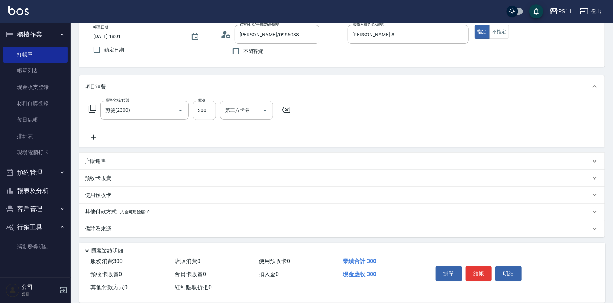
click at [95, 134] on icon at bounding box center [94, 137] width 18 height 8
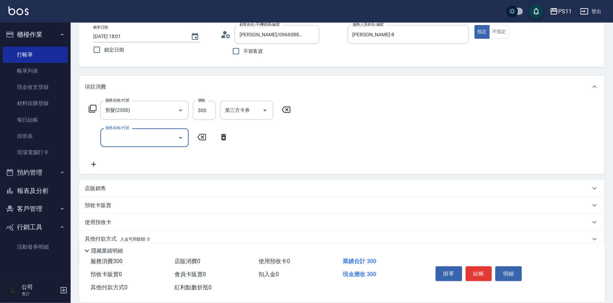
click at [147, 137] on input "服務名稱/代號" at bounding box center [138, 138] width 71 height 12
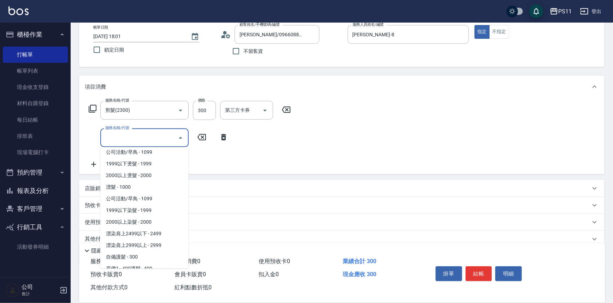
scroll to position [329, 0]
click at [166, 212] on span "1999以下染髮 - 1999" at bounding box center [144, 212] width 88 height 12
type input "1999以下染髮(41999)"
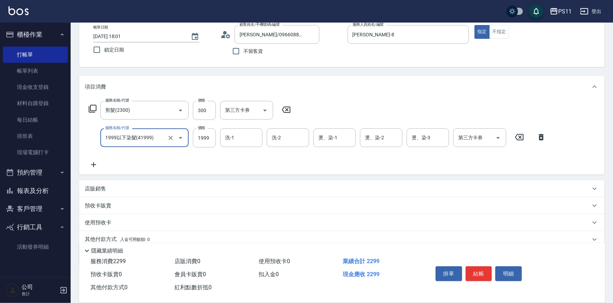
drag, startPoint x: 258, startPoint y: 137, endPoint x: 263, endPoint y: 145, distance: 9.9
click at [263, 129] on form "洗-1 洗-1" at bounding box center [243, 138] width 47 height 19
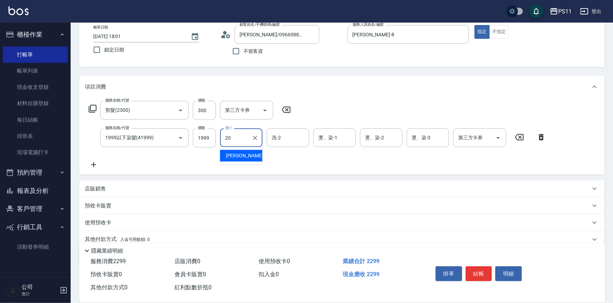
type input "[PERSON_NAME]-20"
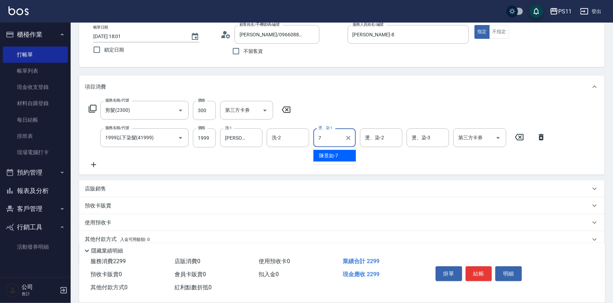
type input "[PERSON_NAME]-7"
type input "[PERSON_NAME]-20"
click at [93, 164] on icon at bounding box center [94, 165] width 18 height 8
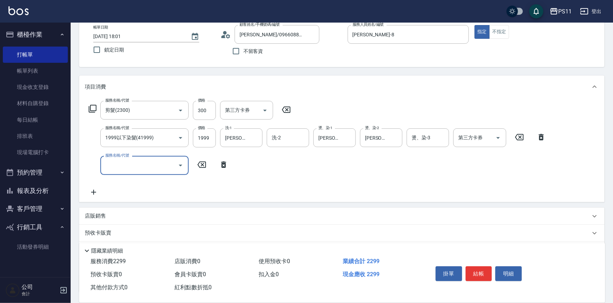
click at [131, 166] on input "服務名稱/代號" at bounding box center [138, 165] width 71 height 12
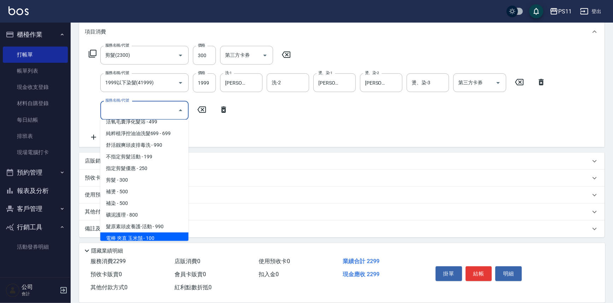
scroll to position [0, 0]
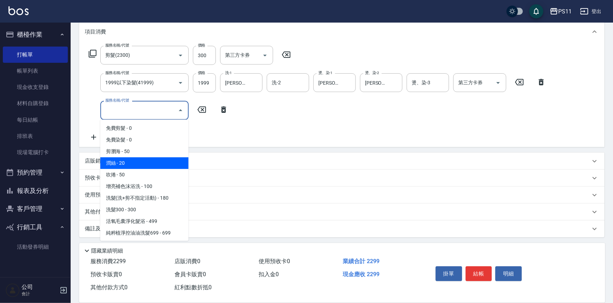
click at [153, 165] on span "潤絲 - 20" at bounding box center [144, 163] width 88 height 12
type input "潤絲(820)"
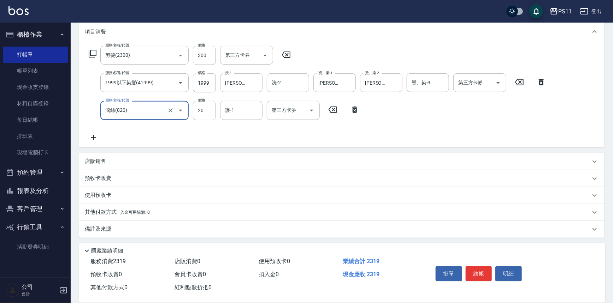
drag, startPoint x: 205, startPoint y: 105, endPoint x: 206, endPoint y: 205, distance: 99.9
click at [205, 105] on input "20" at bounding box center [204, 110] width 23 height 19
type input "100"
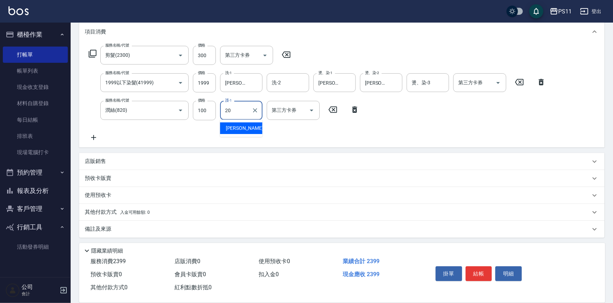
type input "[PERSON_NAME]-20"
click at [199, 84] on input "1999" at bounding box center [204, 82] width 23 height 19
click at [204, 79] on input "1999" at bounding box center [204, 82] width 23 height 19
click at [202, 95] on div "服務名稱/代號 剪髮(2300) 服務名稱/代號 價格 300 價格 第三方卡券 第三方卡券 服務名稱/代號 1999以下染髮(41999) 服務名稱/代號 …" at bounding box center [317, 94] width 465 height 96
type input "2000"
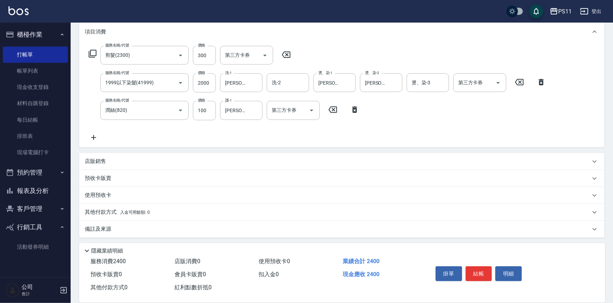
click at [108, 214] on p "其他付款方式 入金可用餘額: 0" at bounding box center [117, 213] width 65 height 8
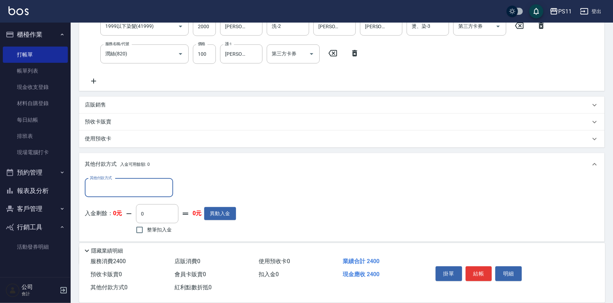
scroll to position [160, 0]
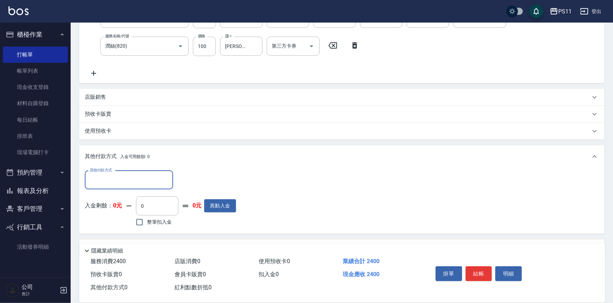
drag, startPoint x: 109, startPoint y: 181, endPoint x: 110, endPoint y: 187, distance: 6.4
click at [110, 180] on input "其他付款方式" at bounding box center [129, 180] width 82 height 12
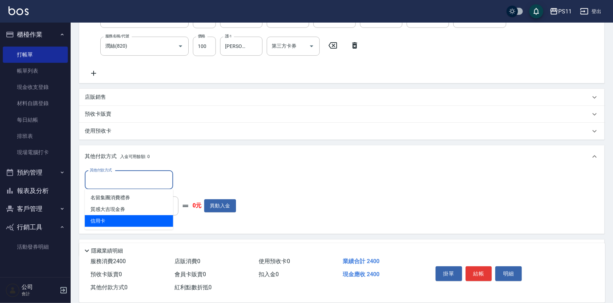
click at [120, 222] on span "信用卡" at bounding box center [129, 221] width 88 height 12
type input "信用卡"
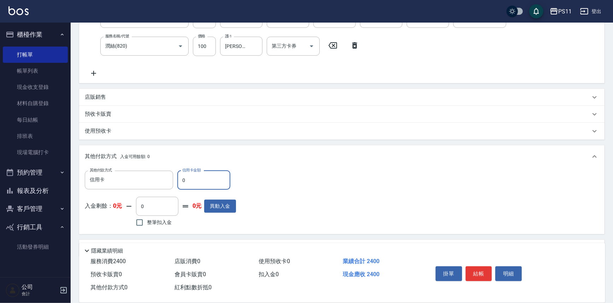
drag, startPoint x: 187, startPoint y: 181, endPoint x: 65, endPoint y: 171, distance: 122.3
click at [65, 171] on div "PS11 登出 櫃檯作業 打帳單 帳單列表 現金收支登錄 材料自購登錄 每日結帳 排班表 現場電腦打卡 預約管理 預約管理 單日預約紀錄 單週預約紀錄 報表及…" at bounding box center [306, 81] width 613 height 483
type input "2400"
click at [483, 268] on button "結帳" at bounding box center [478, 274] width 26 height 15
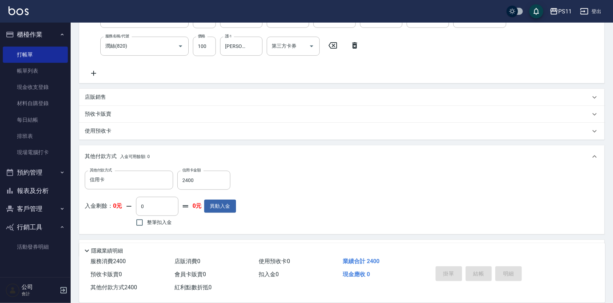
scroll to position [0, 0]
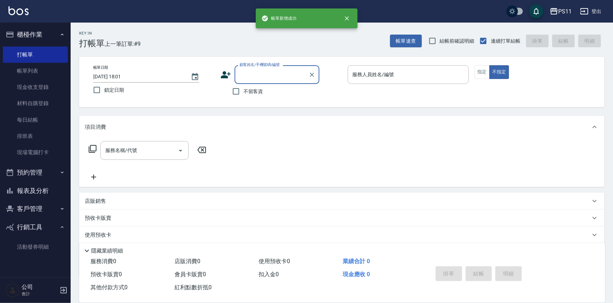
click at [49, 192] on button "報表及分析" at bounding box center [35, 191] width 65 height 18
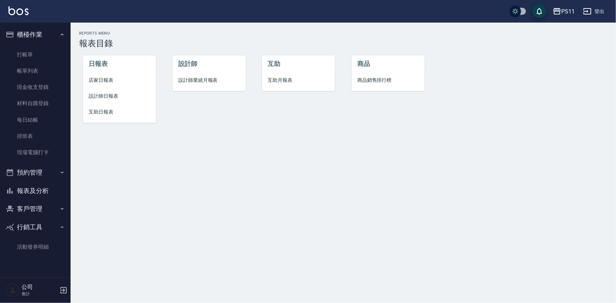
click at [109, 101] on li "設計師日報表" at bounding box center [119, 96] width 73 height 16
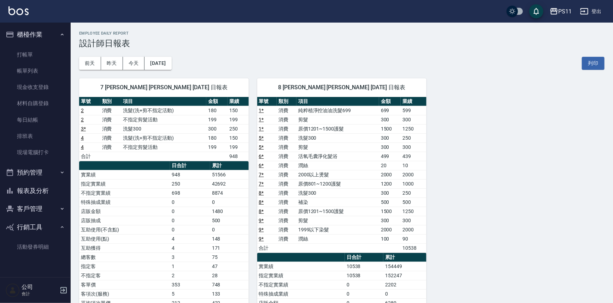
click at [325, 208] on td "原價1201~1500護髮" at bounding box center [337, 211] width 83 height 9
click at [38, 203] on button "客戶管理" at bounding box center [35, 209] width 65 height 18
click at [45, 232] on link "客戶列表" at bounding box center [35, 229] width 65 height 16
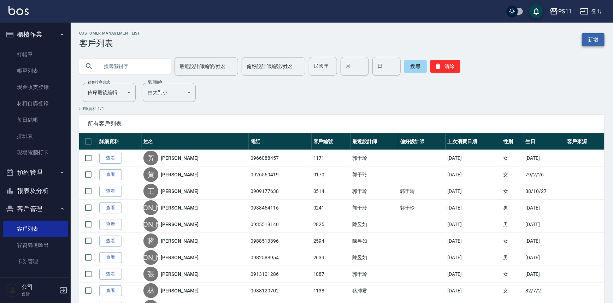
click at [588, 37] on link "新增" at bounding box center [593, 39] width 23 height 13
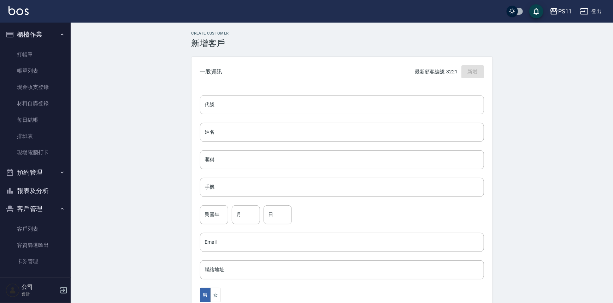
click at [394, 107] on input "代號" at bounding box center [342, 104] width 284 height 19
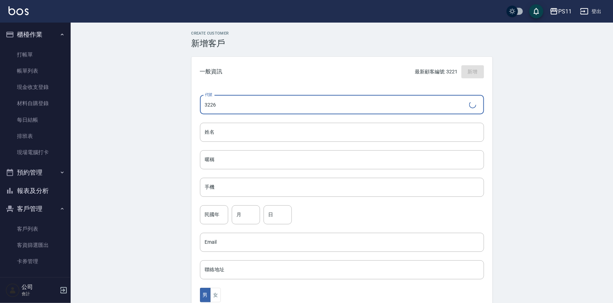
type input "3226"
click at [308, 126] on input "姓名" at bounding box center [342, 132] width 284 height 19
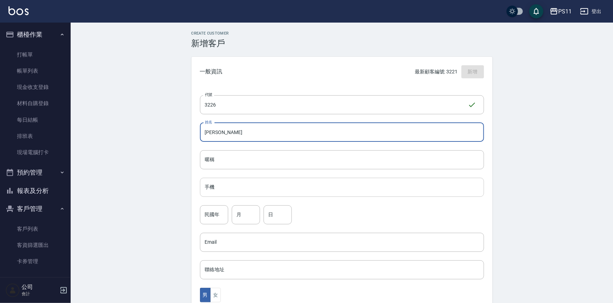
type input "[PERSON_NAME]"
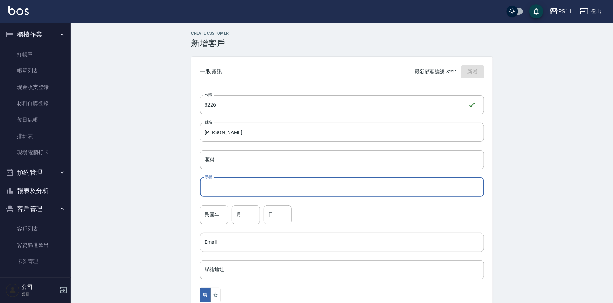
click at [224, 184] on input "手機" at bounding box center [342, 187] width 284 height 19
type input "097060956"
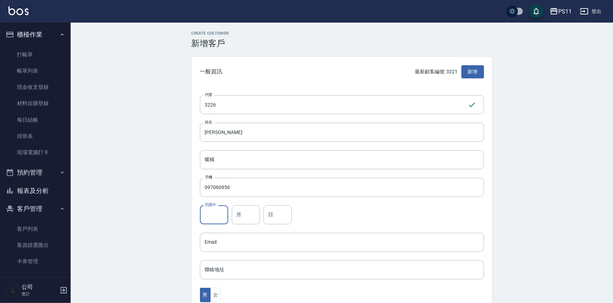
click at [220, 208] on input "民國年" at bounding box center [214, 215] width 28 height 19
type input "95"
click at [244, 209] on input "月" at bounding box center [246, 215] width 28 height 19
type input "8"
click at [286, 217] on input "日" at bounding box center [277, 215] width 28 height 19
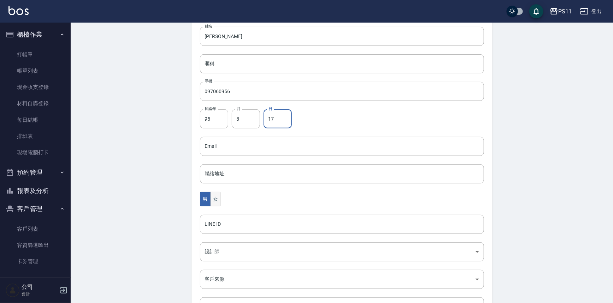
type input "17"
click at [211, 197] on button "女" at bounding box center [215, 199] width 11 height 14
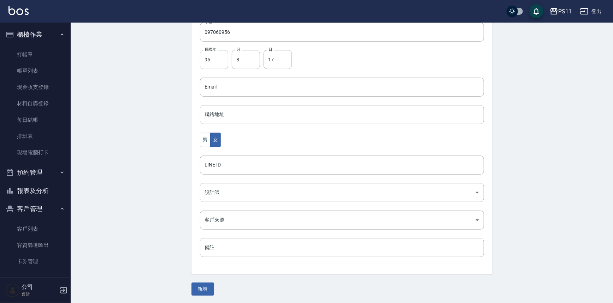
scroll to position [156, 0]
click at [203, 288] on button "新增" at bounding box center [202, 288] width 23 height 13
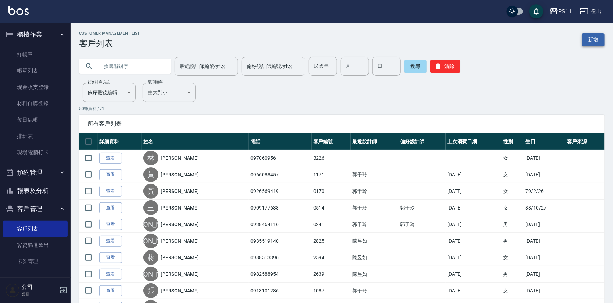
click at [603, 34] on link "新增" at bounding box center [593, 39] width 23 height 13
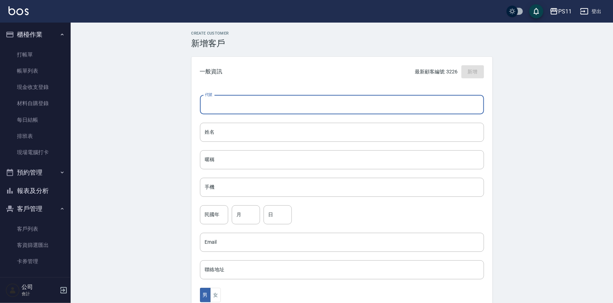
drag, startPoint x: 250, startPoint y: 102, endPoint x: 241, endPoint y: 86, distance: 18.8
click at [250, 102] on input "代號" at bounding box center [342, 104] width 284 height 19
type input "3227"
click at [268, 138] on input "姓名" at bounding box center [342, 132] width 284 height 19
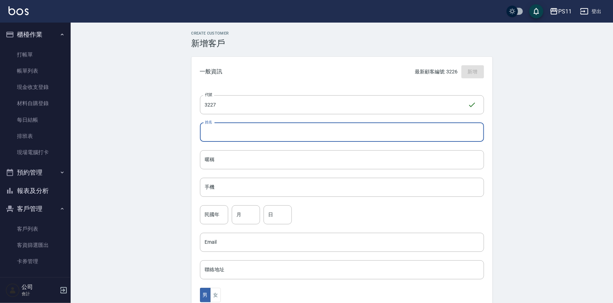
type input "4"
type input "5"
type input "ㄎ"
type input "[PERSON_NAME]"
drag, startPoint x: 291, startPoint y: 192, endPoint x: 246, endPoint y: 171, distance: 49.9
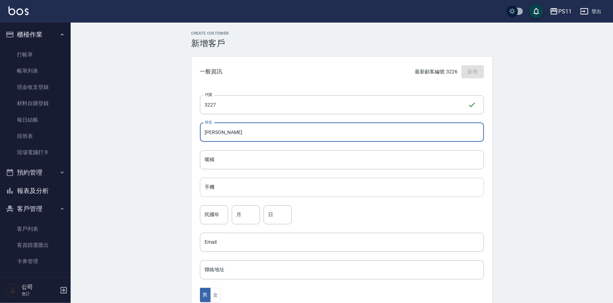
click at [291, 192] on input "手機" at bounding box center [342, 187] width 284 height 19
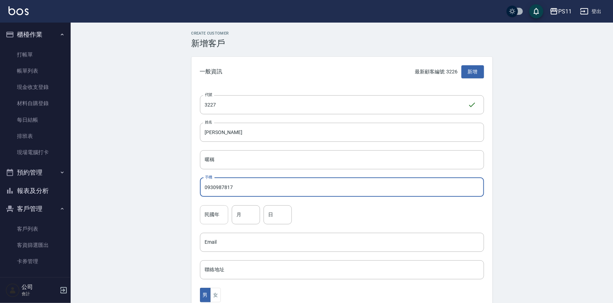
type input "0930987817"
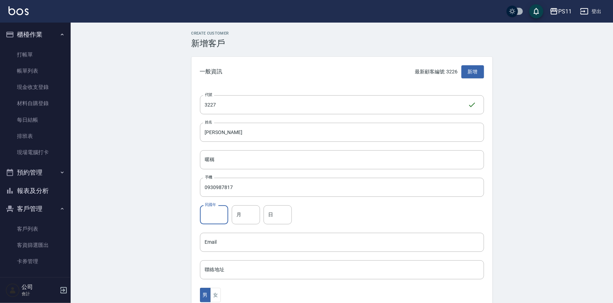
click at [220, 219] on input "民國年" at bounding box center [214, 215] width 28 height 19
type input "97"
click at [244, 206] on input "月" at bounding box center [246, 215] width 28 height 19
type input "10"
drag, startPoint x: 276, startPoint y: 219, endPoint x: 277, endPoint y: 202, distance: 17.0
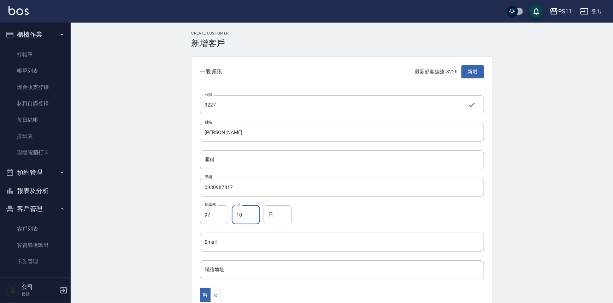
click at [277, 216] on input "日" at bounding box center [277, 215] width 28 height 19
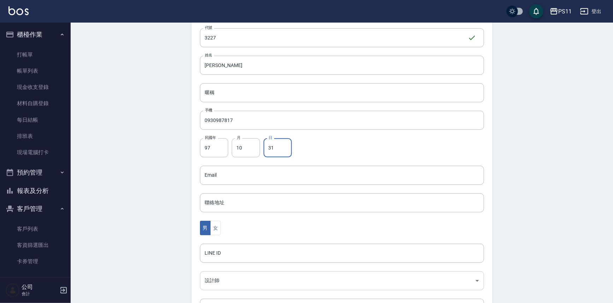
scroll to position [128, 0]
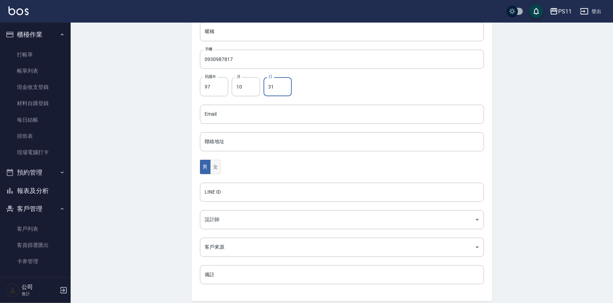
type input "31"
click at [219, 160] on button "女" at bounding box center [215, 167] width 11 height 14
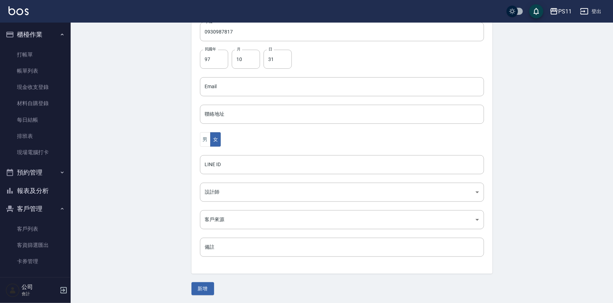
drag, startPoint x: 108, startPoint y: 135, endPoint x: 220, endPoint y: 287, distance: 189.5
click at [205, 290] on button "新增" at bounding box center [202, 288] width 23 height 13
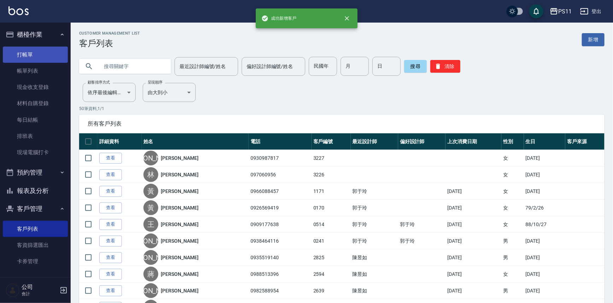
click at [42, 48] on link "打帳單" at bounding box center [35, 55] width 65 height 16
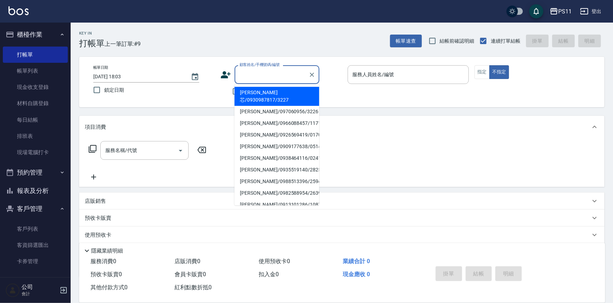
click at [272, 76] on input "顧客姓名/手機號碼/編號" at bounding box center [272, 75] width 68 height 12
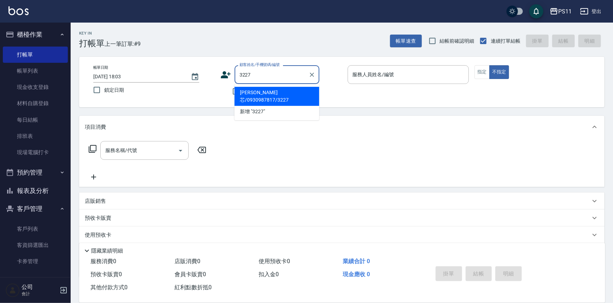
type input "[PERSON_NAME]芯/0930987817/3227"
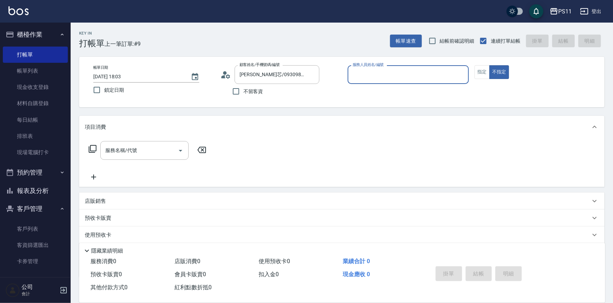
click at [395, 74] on input "服務人員姓名/編號" at bounding box center [408, 75] width 115 height 12
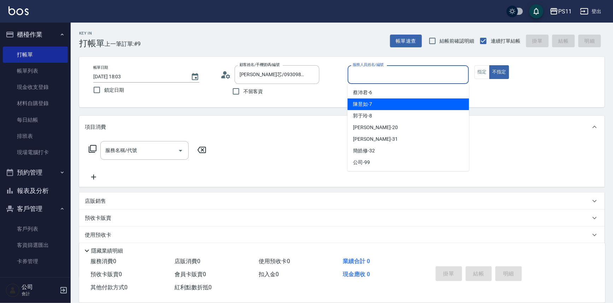
drag, startPoint x: 383, startPoint y: 105, endPoint x: 529, endPoint y: 72, distance: 149.6
click at [383, 105] on div "[PERSON_NAME]-7" at bounding box center [407, 105] width 121 height 12
type input "[PERSON_NAME]-7"
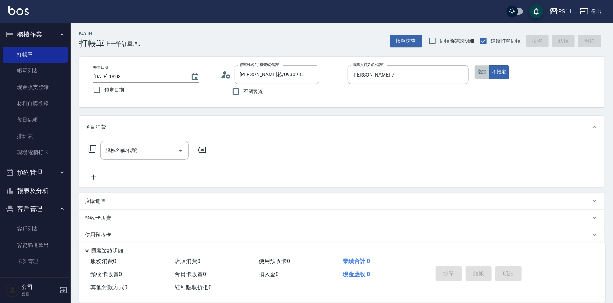
click at [480, 72] on button "指定" at bounding box center [481, 72] width 15 height 14
click at [90, 147] on icon at bounding box center [93, 149] width 8 height 8
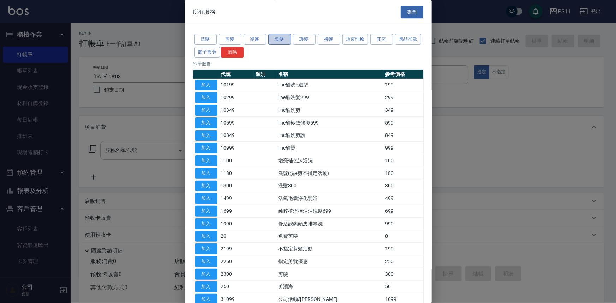
click at [279, 37] on button "染髮" at bounding box center [279, 39] width 23 height 11
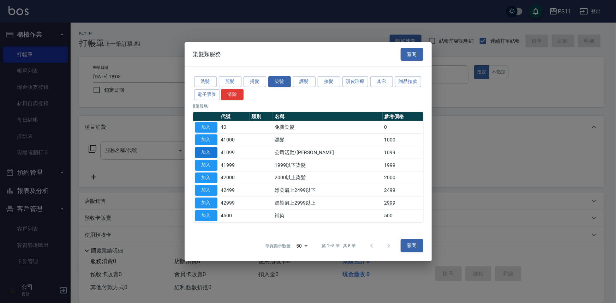
click at [205, 156] on button "加入" at bounding box center [206, 152] width 23 height 11
type input "公司活動/早鳥(41099)"
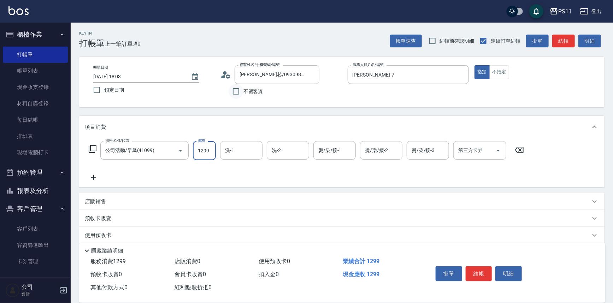
type input "1299"
type input "[PERSON_NAME]-7"
type input "[PERSON_NAME]-31"
type input "[PERSON_NAME]-7"
click at [95, 177] on icon at bounding box center [94, 177] width 18 height 8
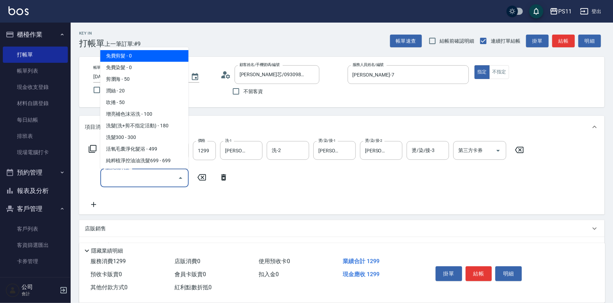
click at [163, 177] on input "服務名稱/代號" at bounding box center [138, 178] width 71 height 12
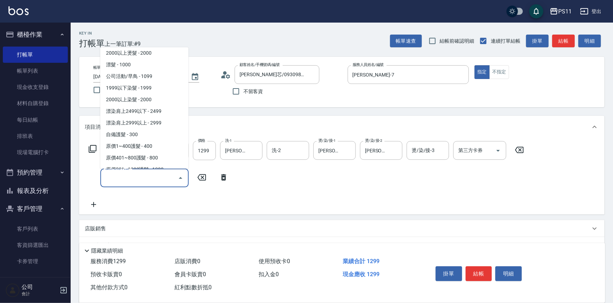
scroll to position [353, 0]
click at [167, 157] on span "原價401~800護髮 - 800" at bounding box center [144, 157] width 88 height 12
type input "原價401~800護髮(50800)"
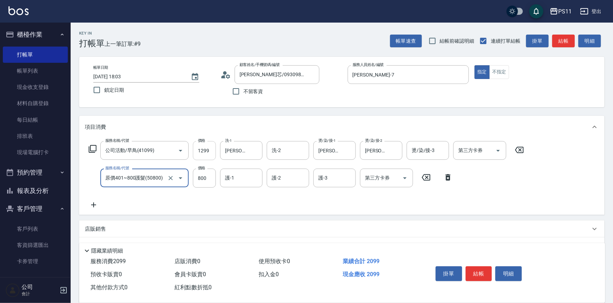
drag, startPoint x: 241, startPoint y: 179, endPoint x: 196, endPoint y: 148, distance: 55.1
click at [242, 175] on input "護-1" at bounding box center [241, 178] width 36 height 12
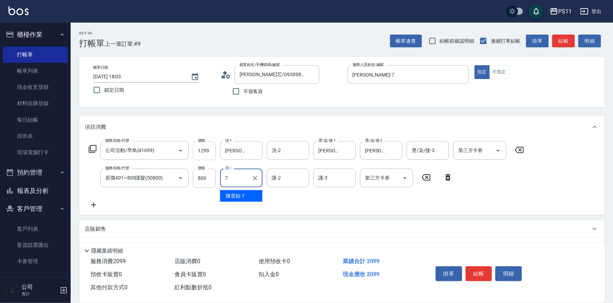
type input "[PERSON_NAME]-7"
click at [482, 273] on button "結帳" at bounding box center [478, 274] width 26 height 15
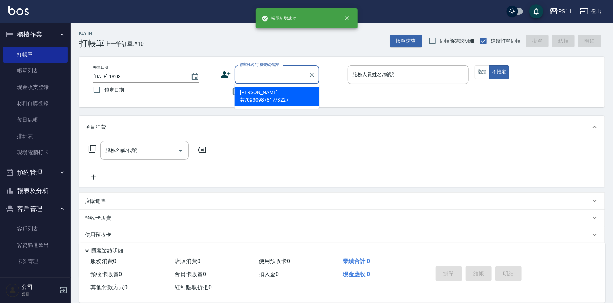
click at [254, 75] on input "顧客姓名/手機號碼/編號" at bounding box center [272, 75] width 68 height 12
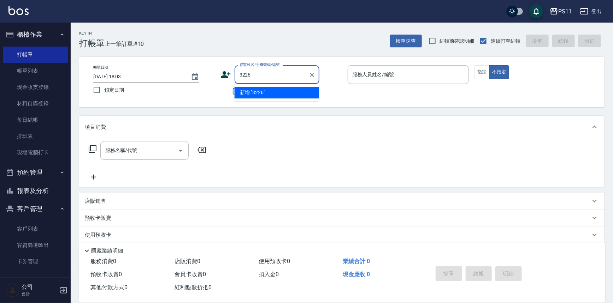
type input "3226"
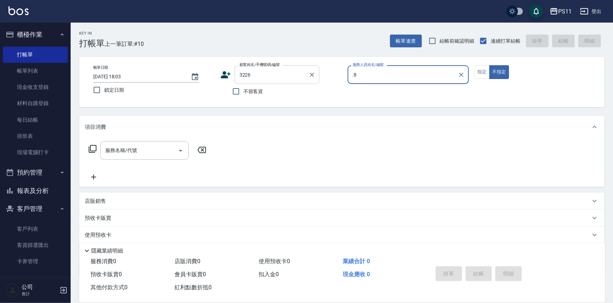
type input ".8"
click at [489, 65] on button "不指定" at bounding box center [499, 72] width 20 height 14
type button "false"
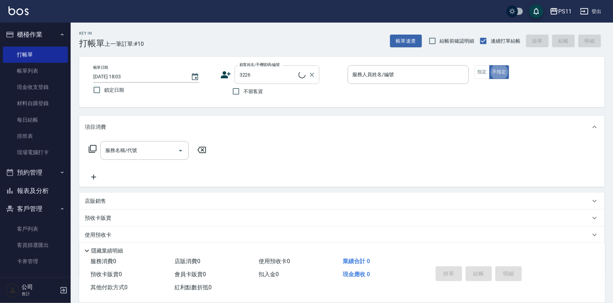
type input "[PERSON_NAME]/097060956/3226"
click at [414, 66] on div "服務人員姓名/編號" at bounding box center [407, 74] width 121 height 19
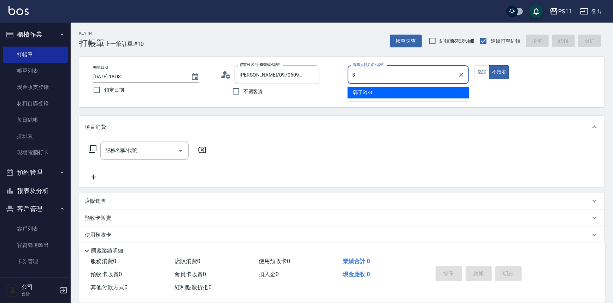
type input "[PERSON_NAME]-8"
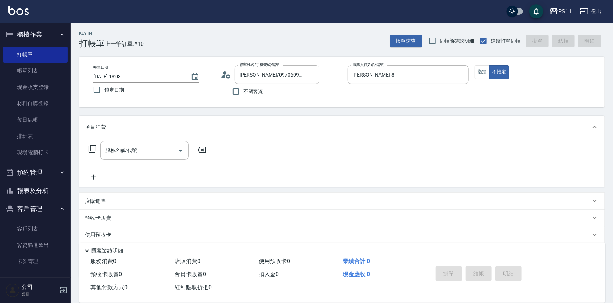
drag, startPoint x: 477, startPoint y: 72, endPoint x: 197, endPoint y: 157, distance: 293.1
click at [476, 72] on button "指定" at bounding box center [481, 72] width 15 height 14
click at [93, 144] on div "服務名稱/代號 服務名稱/代號" at bounding box center [148, 150] width 126 height 19
click at [87, 152] on div "服務名稱/代號 服務名稱/代號" at bounding box center [148, 150] width 126 height 19
click at [91, 148] on icon at bounding box center [92, 149] width 8 height 8
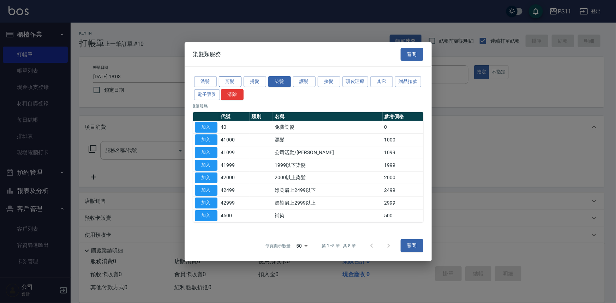
click at [233, 83] on button "剪髮" at bounding box center [230, 81] width 23 height 11
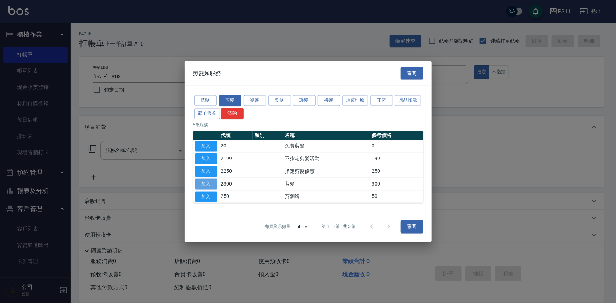
click at [200, 184] on button "加入" at bounding box center [206, 184] width 23 height 11
type input "剪髮(2300)"
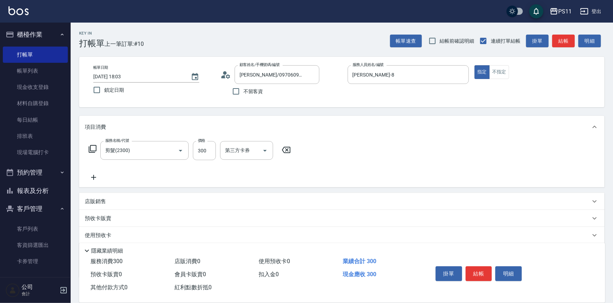
click at [96, 174] on icon at bounding box center [94, 177] width 18 height 8
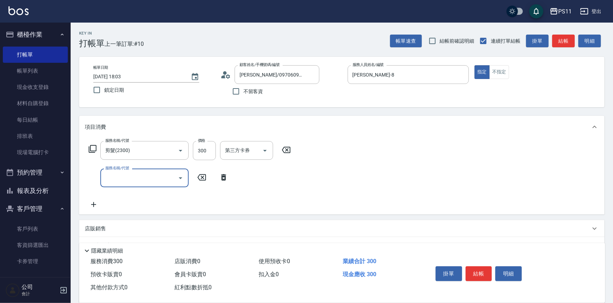
click at [166, 174] on input "服務名稱/代號" at bounding box center [138, 178] width 71 height 12
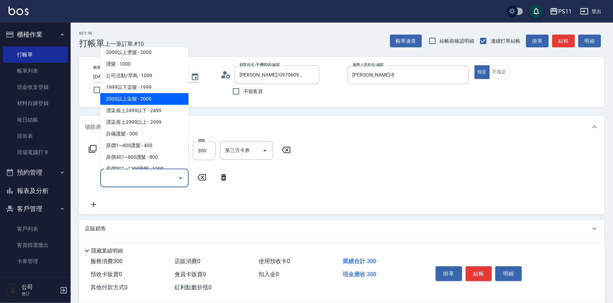
click at [159, 94] on span "2000以上染髮 - 2000" at bounding box center [144, 99] width 88 height 12
type input "2000以上染髮(42000)"
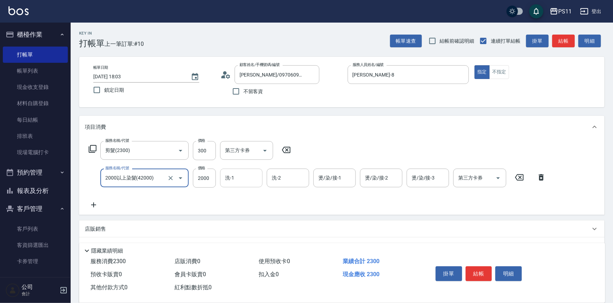
click at [246, 182] on input "洗-1" at bounding box center [241, 178] width 36 height 12
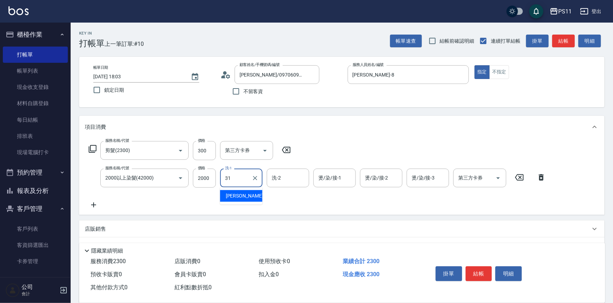
type input "[PERSON_NAME]-31"
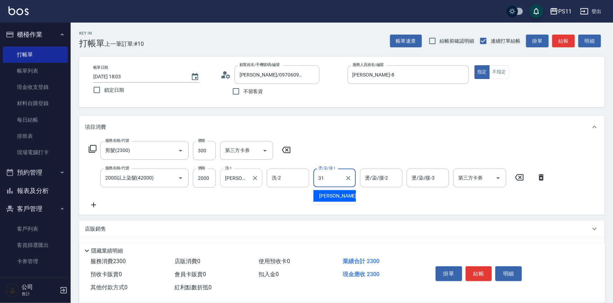
type input "[PERSON_NAME]-31"
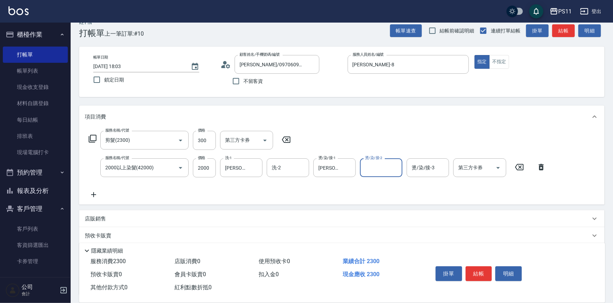
scroll to position [68, 0]
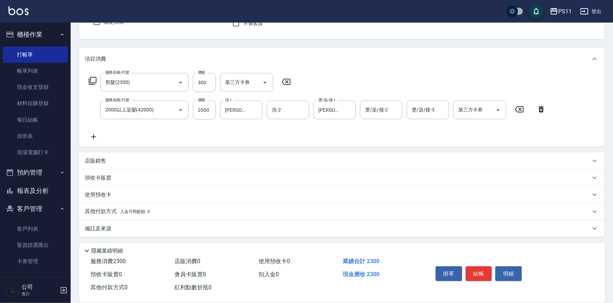
click at [97, 135] on icon at bounding box center [94, 137] width 18 height 8
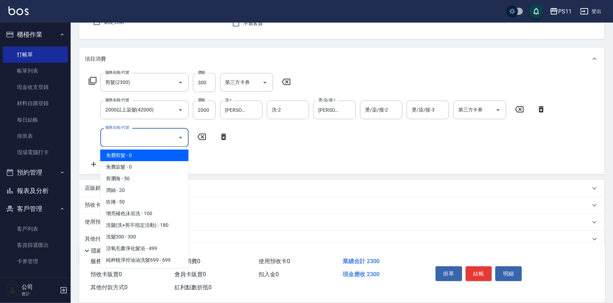
click at [124, 135] on input "服務名稱/代號" at bounding box center [138, 137] width 71 height 12
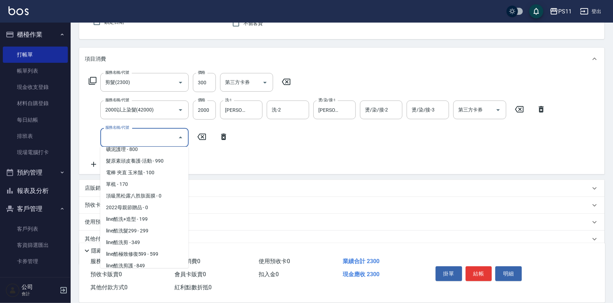
scroll to position [385, 0]
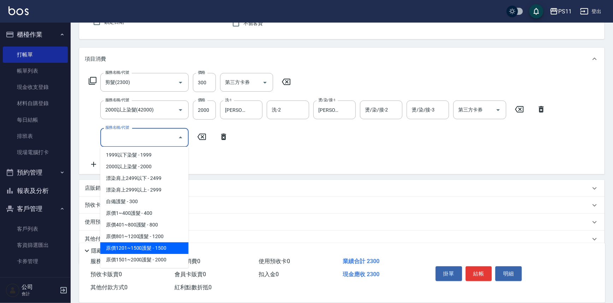
click at [170, 243] on span "原價1201~1500護髮 - 1500" at bounding box center [144, 249] width 88 height 12
type input "原價1201~1500護髮(51500)"
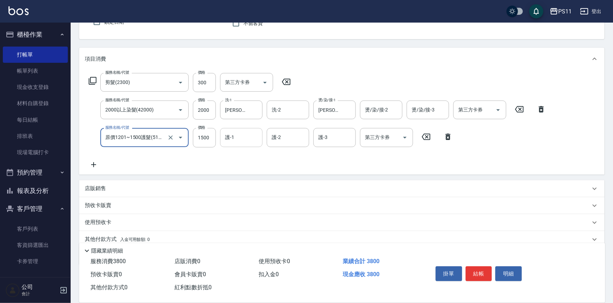
click at [251, 132] on input "護-1" at bounding box center [241, 137] width 36 height 12
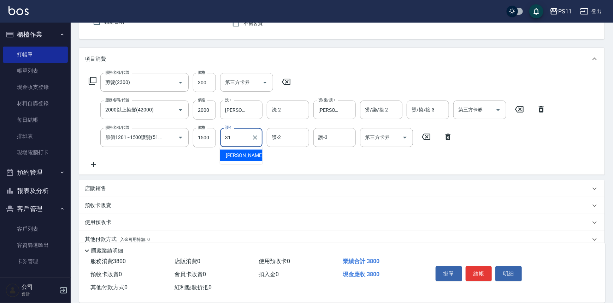
type input "[PERSON_NAME]-31"
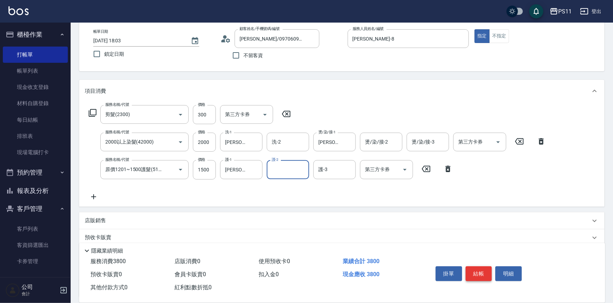
click at [474, 275] on button "結帳" at bounding box center [478, 274] width 26 height 15
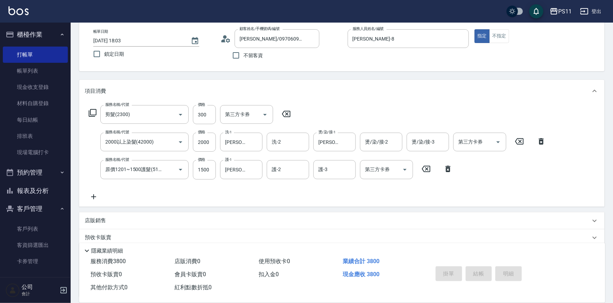
type input "[DATE] 18:04"
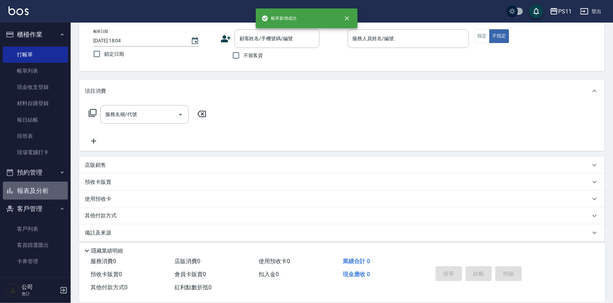
drag, startPoint x: 39, startPoint y: 186, endPoint x: 84, endPoint y: 146, distance: 60.0
click at [40, 186] on button "報表及分析" at bounding box center [35, 191] width 65 height 18
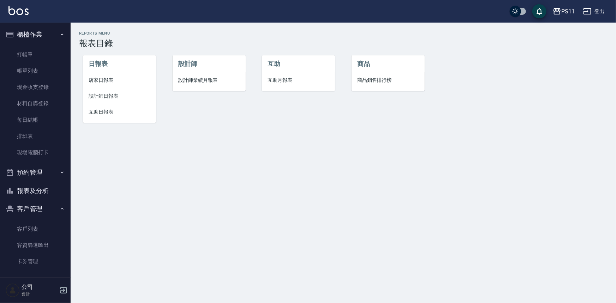
click at [100, 93] on span "設計師日報表" at bounding box center [120, 96] width 62 height 7
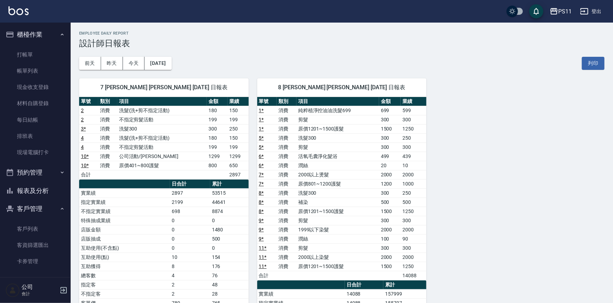
click at [341, 178] on td "2000以上燙髮" at bounding box center [337, 174] width 83 height 9
click at [162, 216] on td "特殊抽成業績" at bounding box center [124, 220] width 91 height 9
click at [41, 192] on button "報表及分析" at bounding box center [35, 191] width 65 height 18
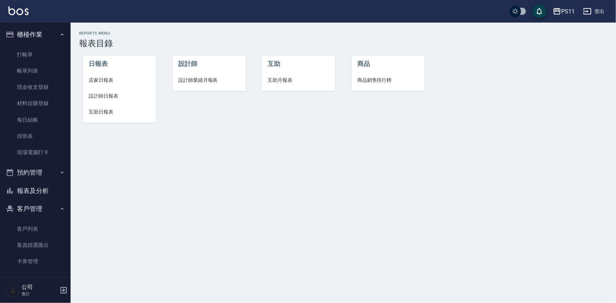
click at [106, 115] on span "互助日報表" at bounding box center [120, 111] width 62 height 7
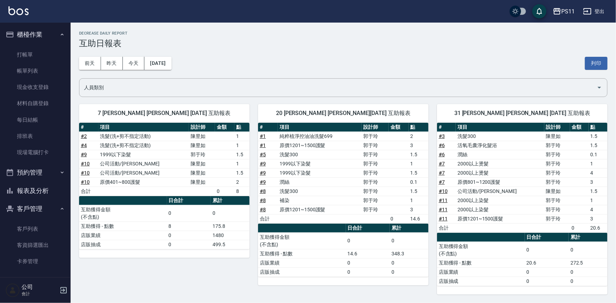
click at [308, 182] on td "潤絲" at bounding box center [320, 182] width 84 height 9
drag, startPoint x: 232, startPoint y: 272, endPoint x: 233, endPoint y: 263, distance: 8.6
click at [233, 263] on div "7 [PERSON_NAME] [PERSON_NAME] [DATE] 互助報表 # 項目 設計師 金額 點 # 2 洗髮(洗+剪不指定活動) [PERSO…" at bounding box center [160, 195] width 179 height 199
click at [33, 87] on link "現金收支登錄" at bounding box center [35, 87] width 65 height 16
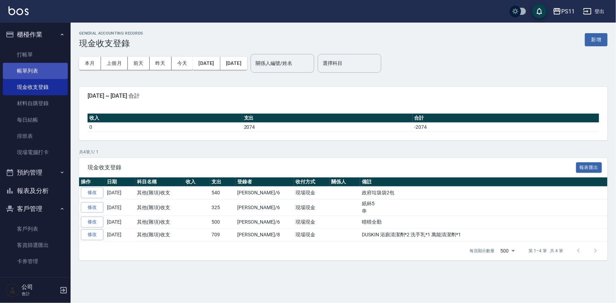
click at [54, 69] on link "帳單列表" at bounding box center [35, 71] width 65 height 16
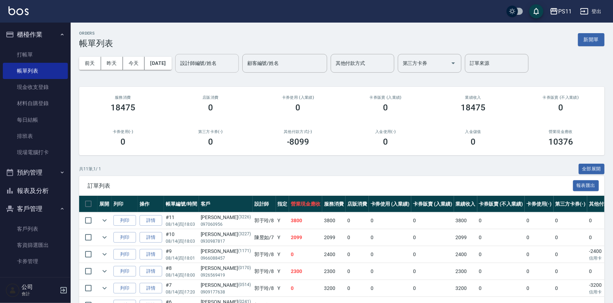
click at [221, 67] on input "設計師編號/姓名" at bounding box center [206, 63] width 57 height 12
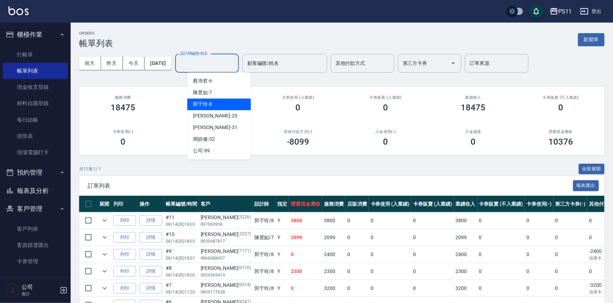
click at [218, 100] on div "[PERSON_NAME]-8" at bounding box center [219, 105] width 64 height 12
type input "[PERSON_NAME]-8"
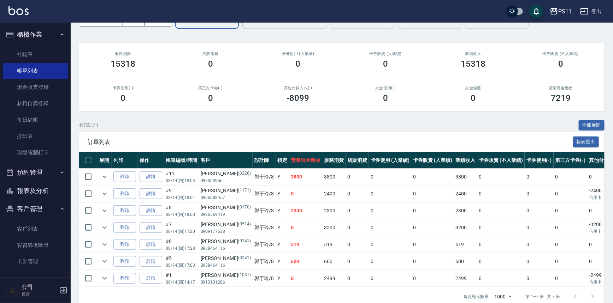
scroll to position [60, 0]
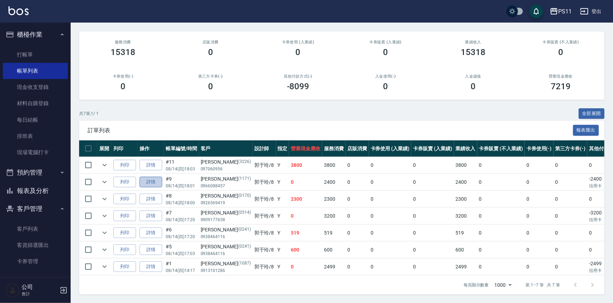
click at [155, 178] on link "詳情" at bounding box center [150, 182] width 23 height 11
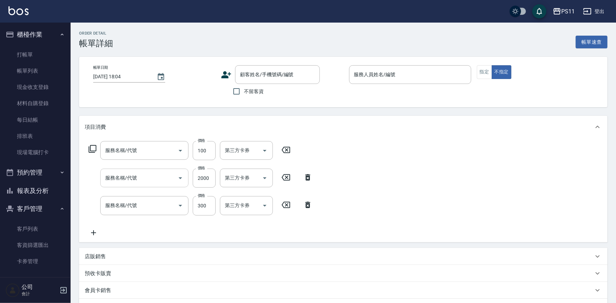
type input "[DATE] 18:01"
type input "[PERSON_NAME]-8"
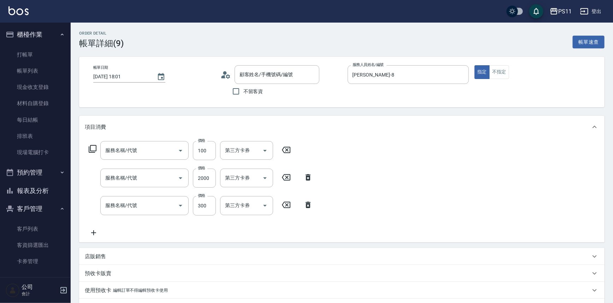
type input "潤絲(820)"
type input "1999以下染髮(41999)"
type input "剪髮(2300)"
type input "[PERSON_NAME]/0966088457/1171"
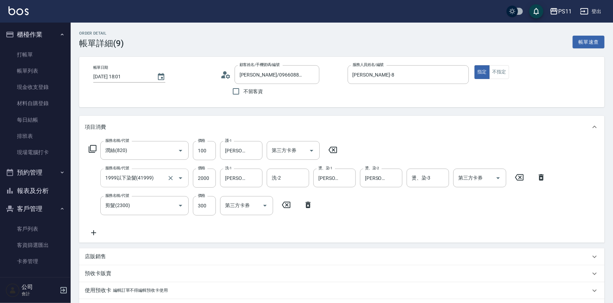
click at [179, 179] on icon "Open" at bounding box center [180, 178] width 8 height 8
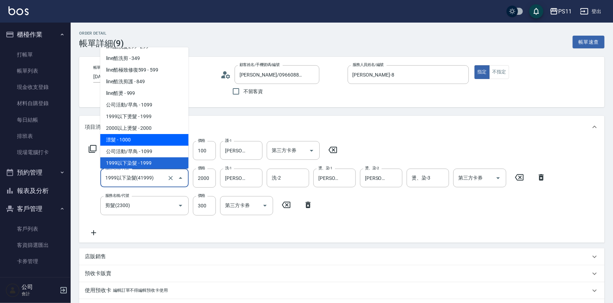
scroll to position [309, 0]
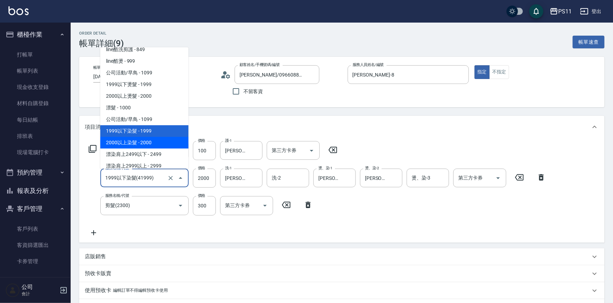
drag, startPoint x: 159, startPoint y: 143, endPoint x: 172, endPoint y: 144, distance: 13.1
click at [159, 143] on span "2000以上染髮 - 2000" at bounding box center [144, 143] width 88 height 12
type input "2000以上染髮(42000)"
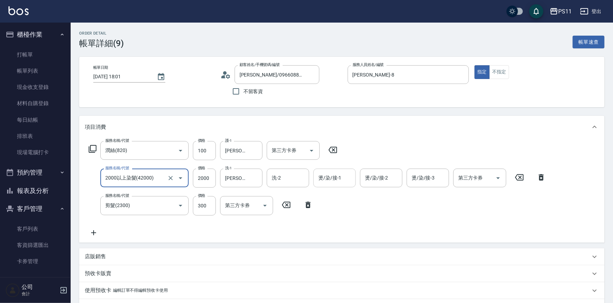
click at [332, 180] on input "燙/染/接-1" at bounding box center [334, 178] width 36 height 12
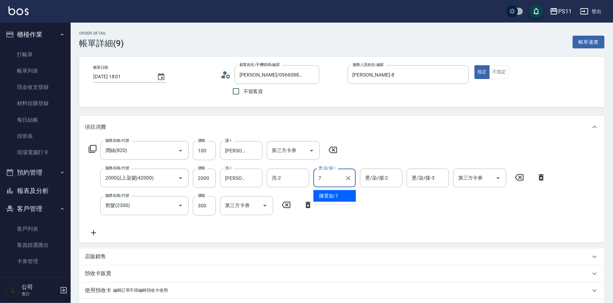
type input "[PERSON_NAME]-7"
drag, startPoint x: 377, startPoint y: 181, endPoint x: 351, endPoint y: 181, distance: 26.8
click at [317, 196] on div "服務名稱/代號 2000以上染髮(42000) 服務名稱/代號 價格 2000 價格 洗-1 [PERSON_NAME]-20 洗-1 洗-2 洗-2 燙/染…" at bounding box center [201, 205] width 232 height 19
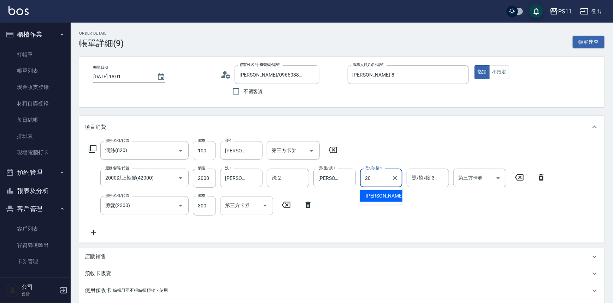
type input "[PERSON_NAME]-20"
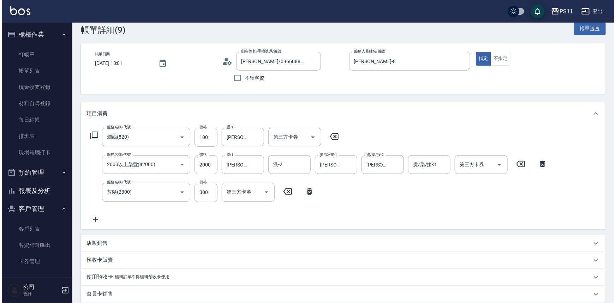
scroll to position [187, 0]
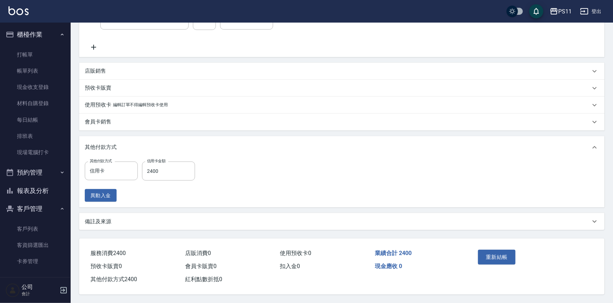
drag, startPoint x: 388, startPoint y: 139, endPoint x: 385, endPoint y: 237, distance: 98.2
click at [510, 258] on button "重新結帳" at bounding box center [496, 257] width 37 height 15
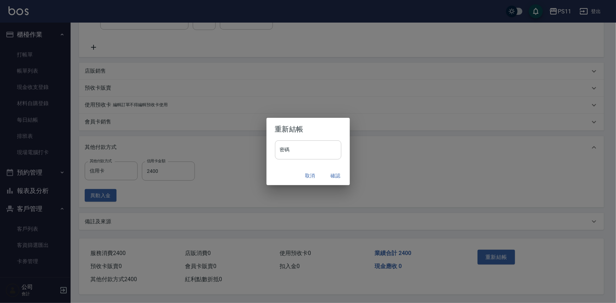
click at [290, 151] on input "密碼" at bounding box center [308, 150] width 66 height 19
type input "****"
click at [332, 172] on button "確認" at bounding box center [336, 175] width 23 height 13
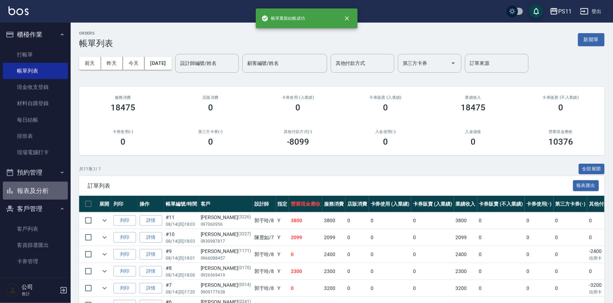
click at [53, 191] on button "報表及分析" at bounding box center [35, 191] width 65 height 18
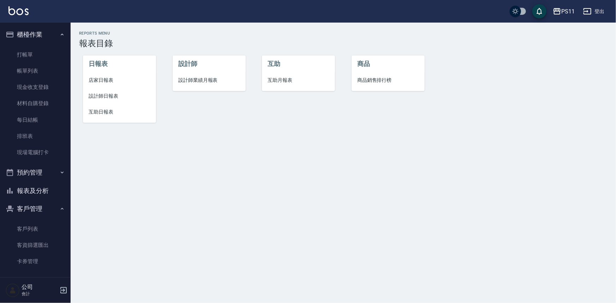
click at [107, 109] on span "互助日報表" at bounding box center [120, 111] width 62 height 7
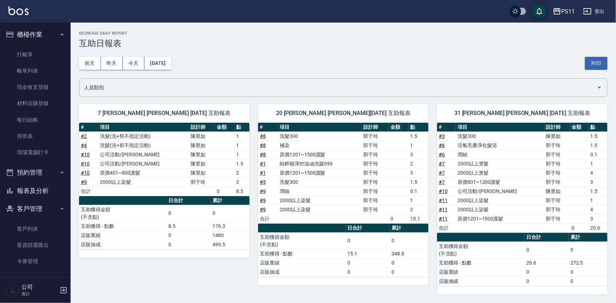
click at [48, 191] on button "報表及分析" at bounding box center [35, 191] width 65 height 18
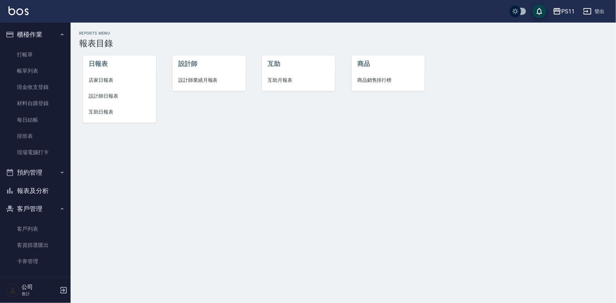
click at [107, 96] on span "設計師日報表" at bounding box center [120, 96] width 62 height 7
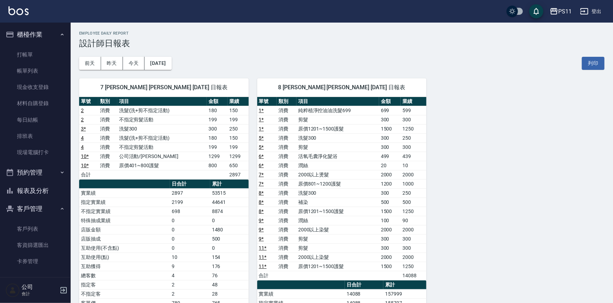
click at [417, 205] on td "500" at bounding box center [413, 202] width 26 height 9
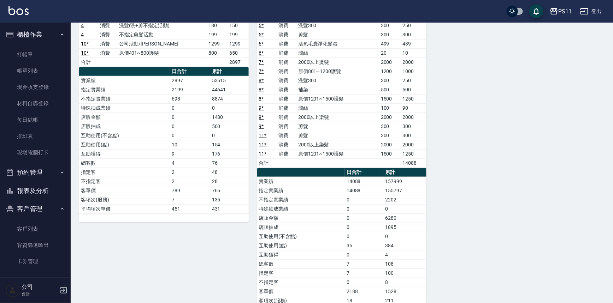
scroll to position [139, 0]
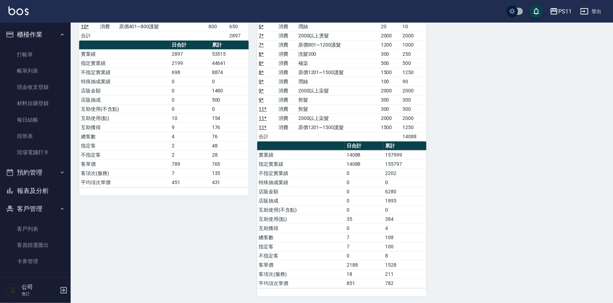
click at [48, 188] on button "報表及分析" at bounding box center [35, 191] width 65 height 18
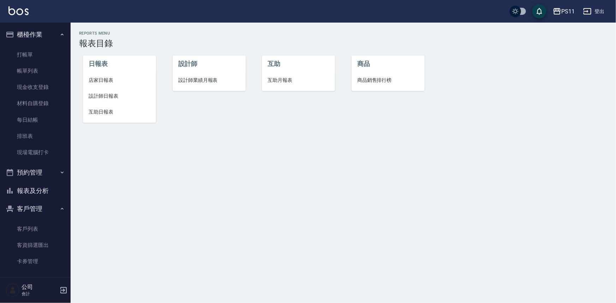
click at [118, 81] on span "店家日報表" at bounding box center [120, 80] width 62 height 7
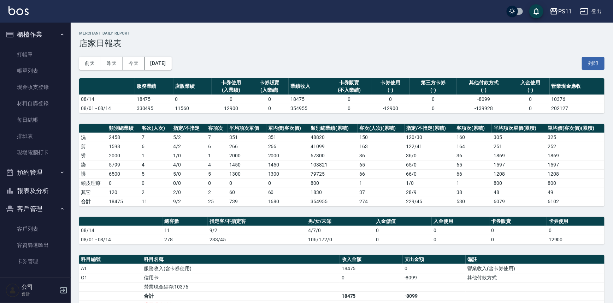
click at [205, 132] on th "指定/不指定" at bounding box center [188, 128] width 35 height 9
drag, startPoint x: 204, startPoint y: 126, endPoint x: 199, endPoint y: 138, distance: 13.0
click at [202, 129] on th "指定/不指定" at bounding box center [188, 128] width 35 height 9
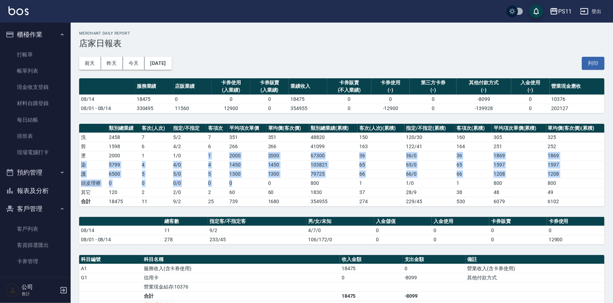
drag, startPoint x: 197, startPoint y: 153, endPoint x: 238, endPoint y: 185, distance: 51.8
click at [239, 184] on tbody "洗 2458 7 5 / 2 7 351 351 48820 150 120 / 30 160 305 325 剪 1598 6 4 / 2 6 266 26…" at bounding box center [341, 169] width 525 height 73
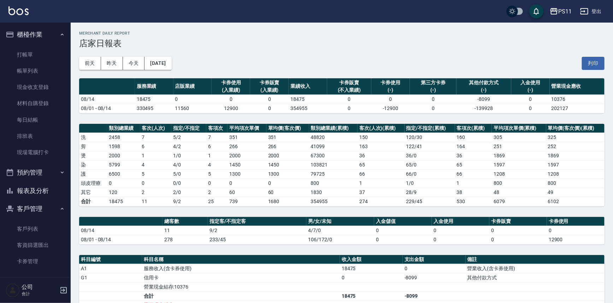
click at [233, 196] on td "60" at bounding box center [246, 192] width 38 height 9
click at [37, 224] on link "客戶列表" at bounding box center [35, 229] width 65 height 16
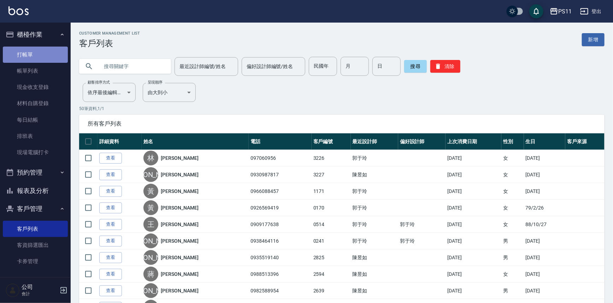
click at [42, 57] on link "打帳單" at bounding box center [35, 55] width 65 height 16
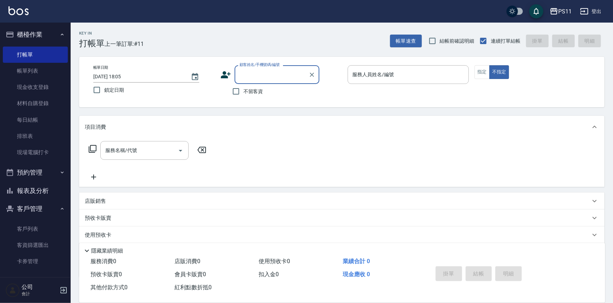
click at [262, 74] on input "顧客姓名/手機號碼/編號" at bounding box center [272, 75] width 68 height 12
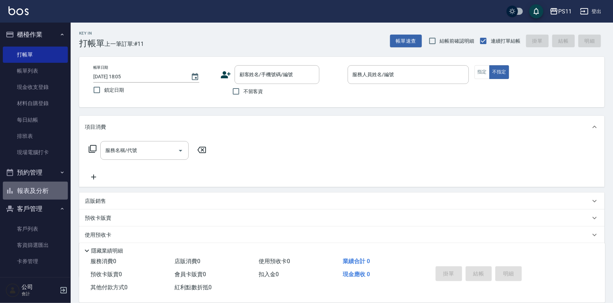
click at [55, 189] on button "報表及分析" at bounding box center [35, 191] width 65 height 18
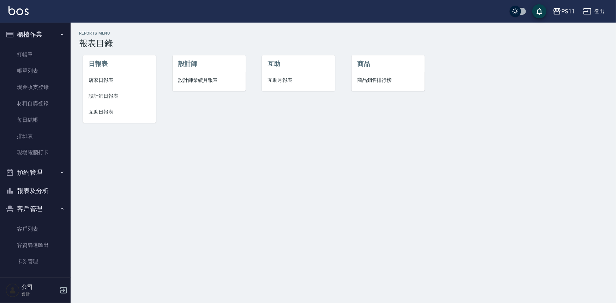
click at [107, 113] on span "互助日報表" at bounding box center [120, 111] width 62 height 7
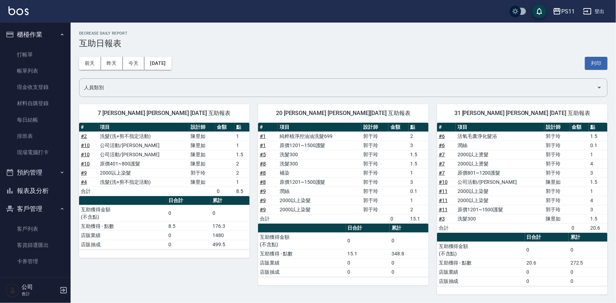
click at [21, 192] on button "報表及分析" at bounding box center [35, 191] width 65 height 18
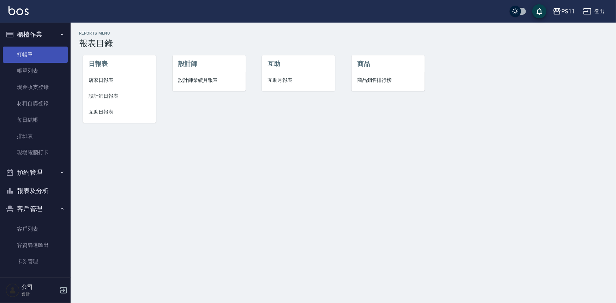
click at [43, 49] on link "打帳單" at bounding box center [35, 55] width 65 height 16
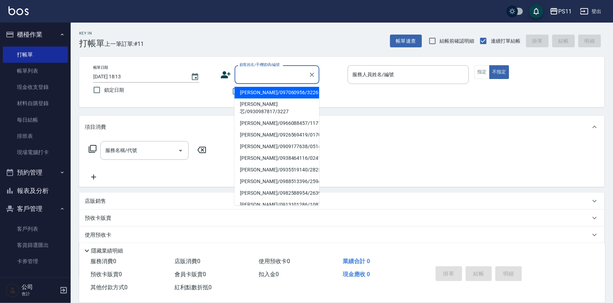
click at [258, 72] on input "顧客姓名/手機號碼/編號" at bounding box center [272, 75] width 68 height 12
click at [267, 83] on div "顧客姓名/手機號碼/編號" at bounding box center [276, 74] width 85 height 19
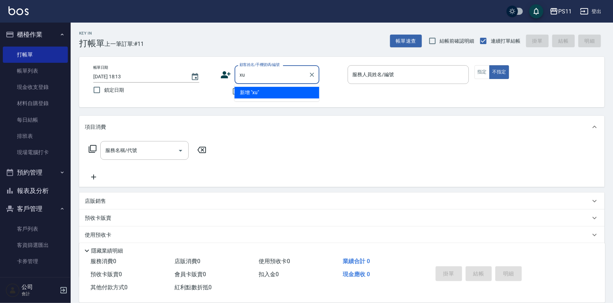
type input "x"
type input "f"
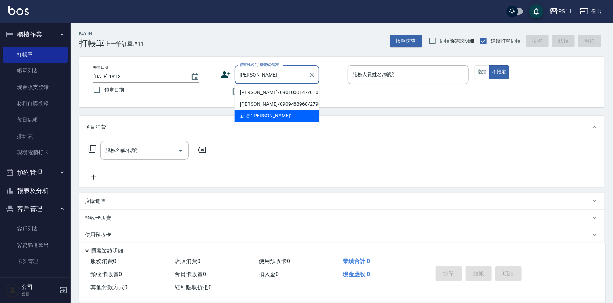
click at [268, 90] on li "[PERSON_NAME]/0901000147/0105" at bounding box center [276, 93] width 85 height 12
type input "[PERSON_NAME]/0901000147/0105"
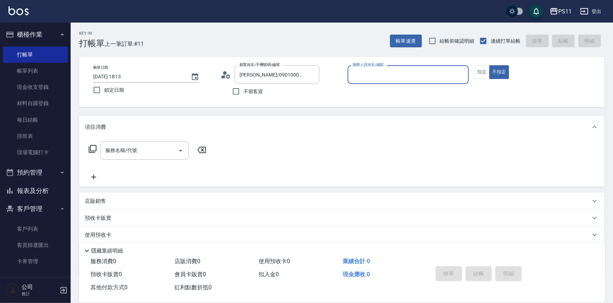
click at [369, 76] on input "服務人員姓名/編號" at bounding box center [408, 75] width 115 height 12
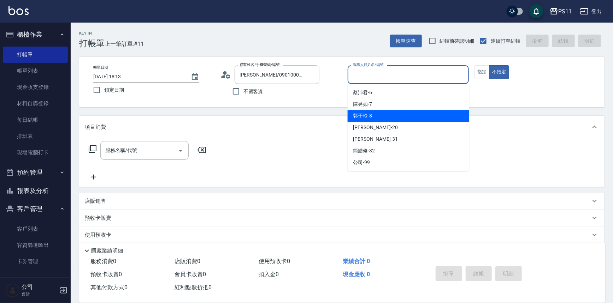
click at [369, 118] on span "[PERSON_NAME]-8" at bounding box center [362, 115] width 19 height 7
type input "[PERSON_NAME]-8"
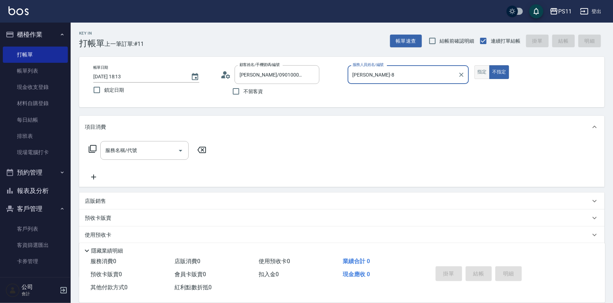
click at [481, 69] on button "指定" at bounding box center [481, 72] width 15 height 14
click at [94, 149] on icon at bounding box center [92, 149] width 8 height 8
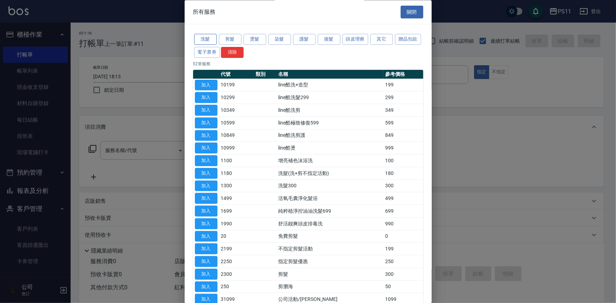
click at [207, 38] on button "洗髮" at bounding box center [205, 39] width 23 height 11
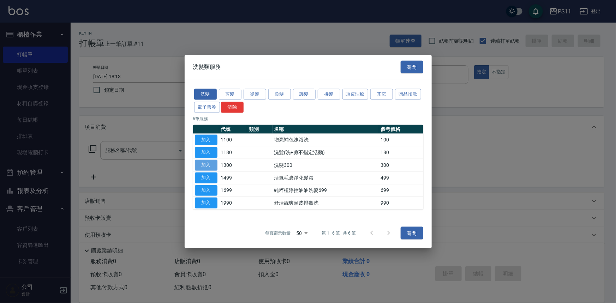
click at [207, 167] on button "加入" at bounding box center [206, 165] width 23 height 11
type input "洗髮300(1300)"
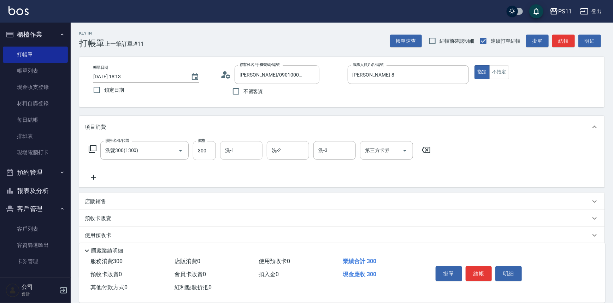
click at [252, 159] on div "洗-1" at bounding box center [241, 150] width 42 height 19
type input "[PERSON_NAME]-31"
click at [90, 176] on icon at bounding box center [94, 177] width 18 height 8
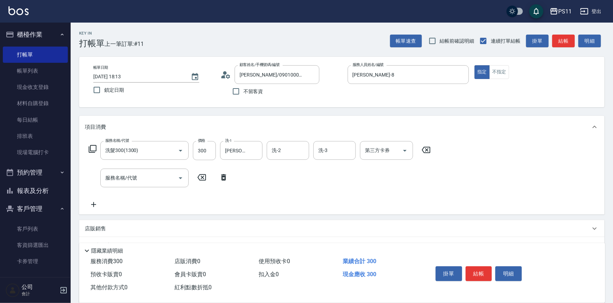
click at [100, 174] on div "服務名稱/代號 服務名稱/代號" at bounding box center [159, 178] width 148 height 19
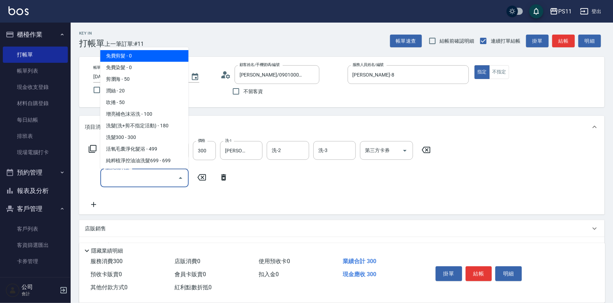
click at [127, 176] on input "服務名稱/代號" at bounding box center [138, 178] width 71 height 12
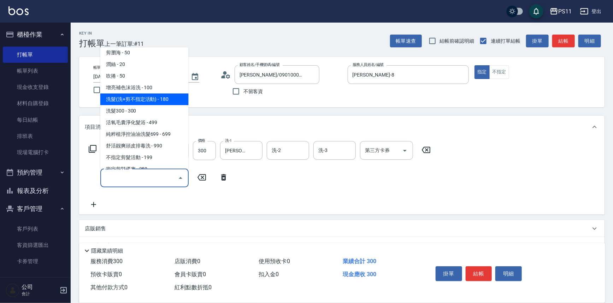
scroll to position [128, 0]
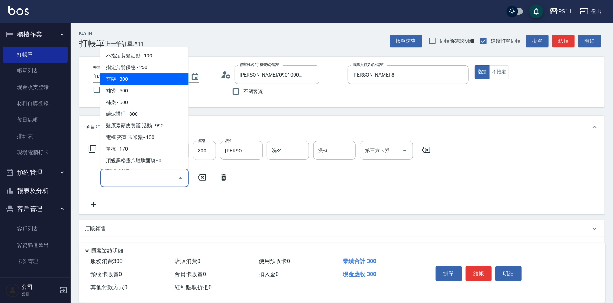
click at [167, 80] on span "剪髮 - 300" at bounding box center [144, 79] width 88 height 12
type input "剪髮(2300)"
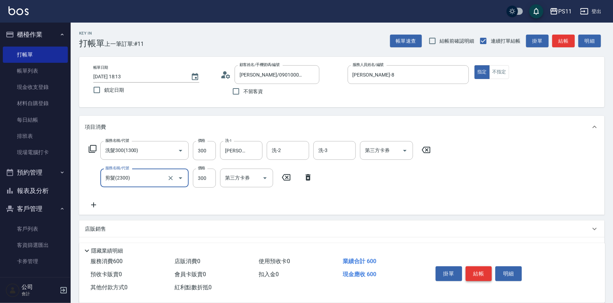
click at [475, 272] on button "結帳" at bounding box center [478, 274] width 26 height 15
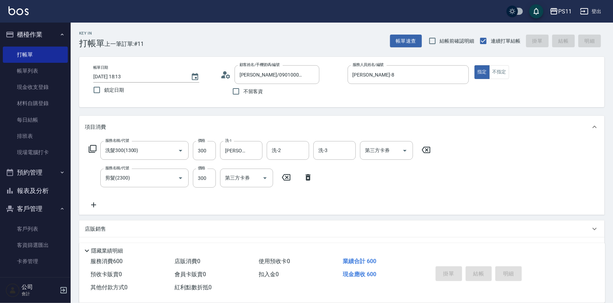
type input "[DATE] 18:14"
